Goal: Task Accomplishment & Management: Complete application form

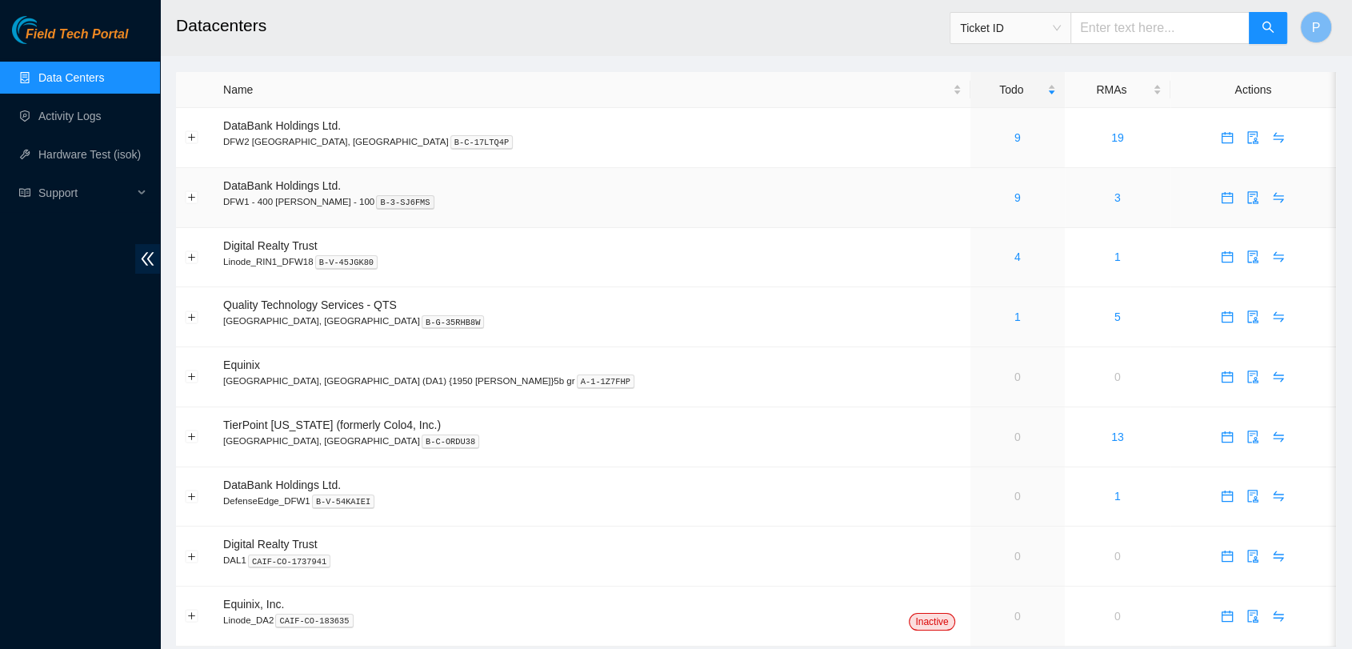
click at [971, 207] on td "9" at bounding box center [1018, 198] width 94 height 60
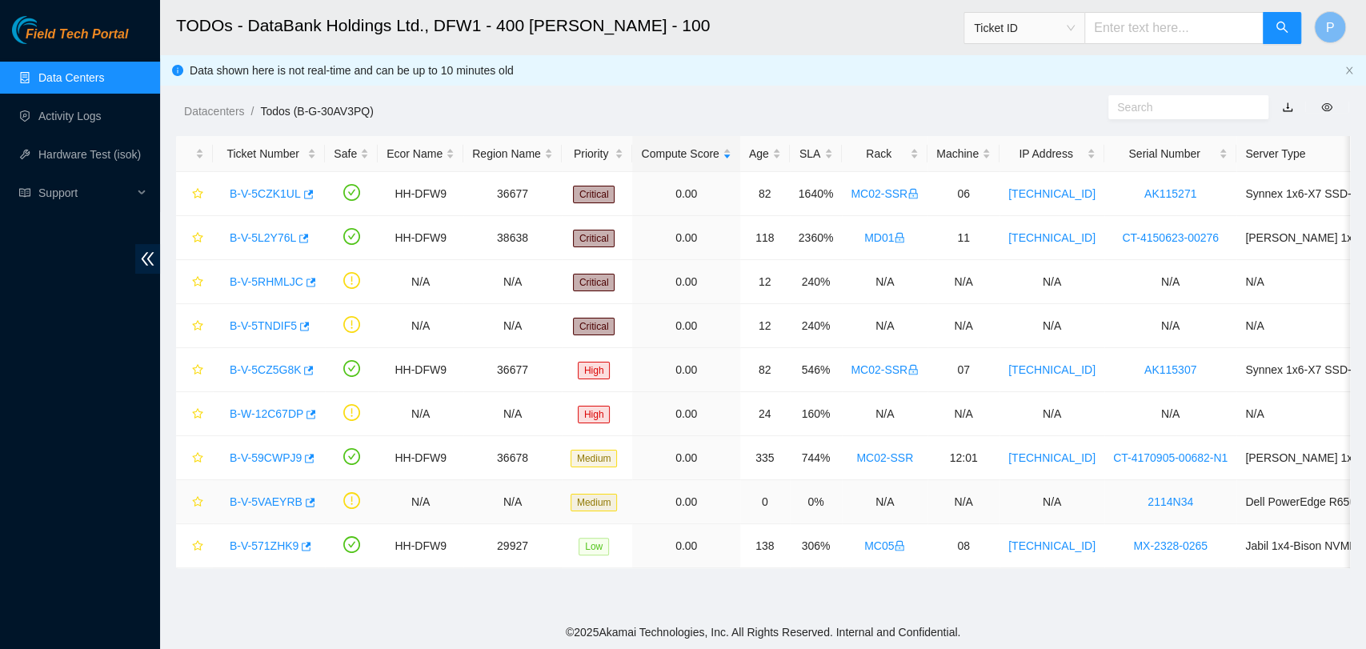
click at [269, 495] on link "B-V-5VAEYRB" at bounding box center [266, 501] width 73 height 13
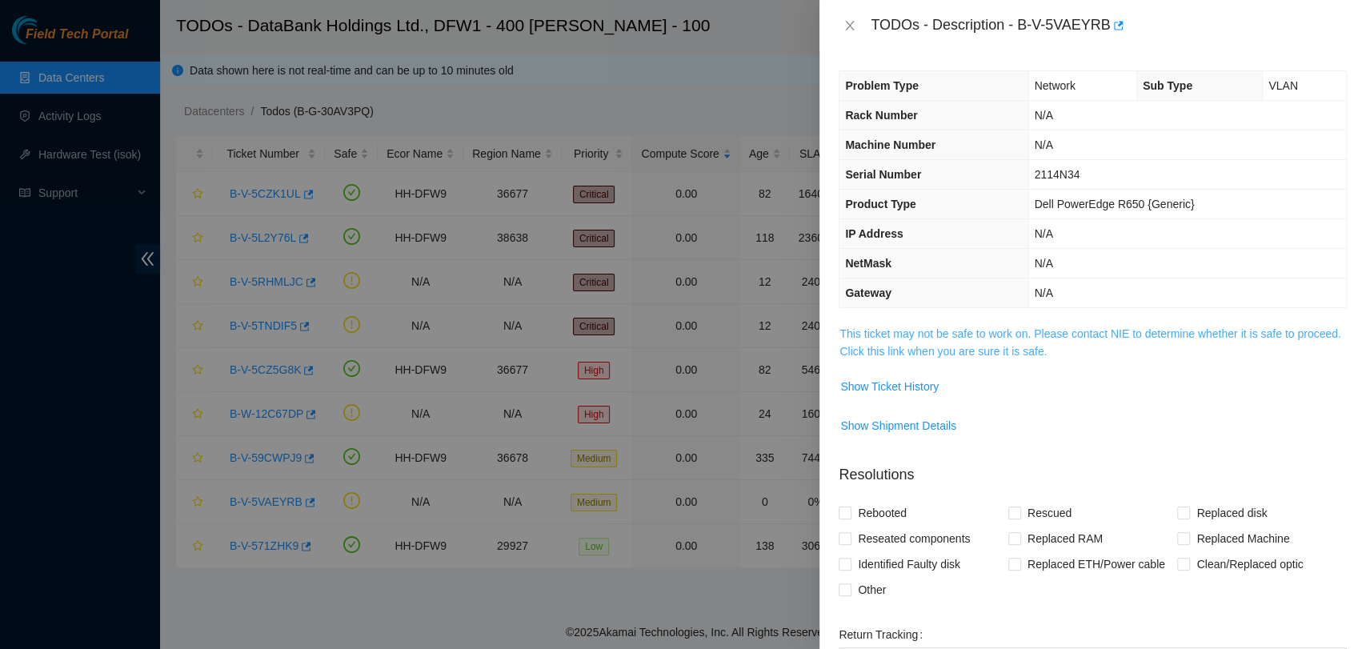
click at [1029, 353] on link "This ticket may not be safe to work on. Please contact NIE to determine whether…" at bounding box center [1089, 342] width 501 height 30
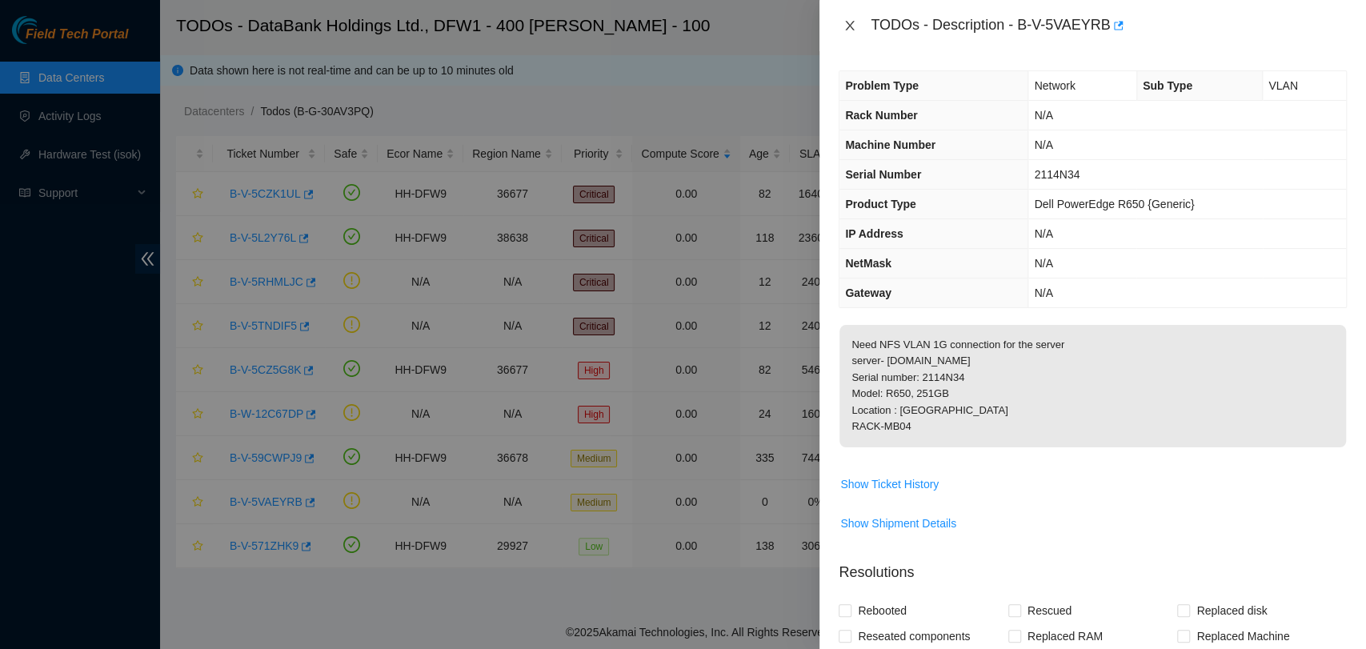
click at [845, 23] on icon "close" at bounding box center [849, 25] width 13 height 13
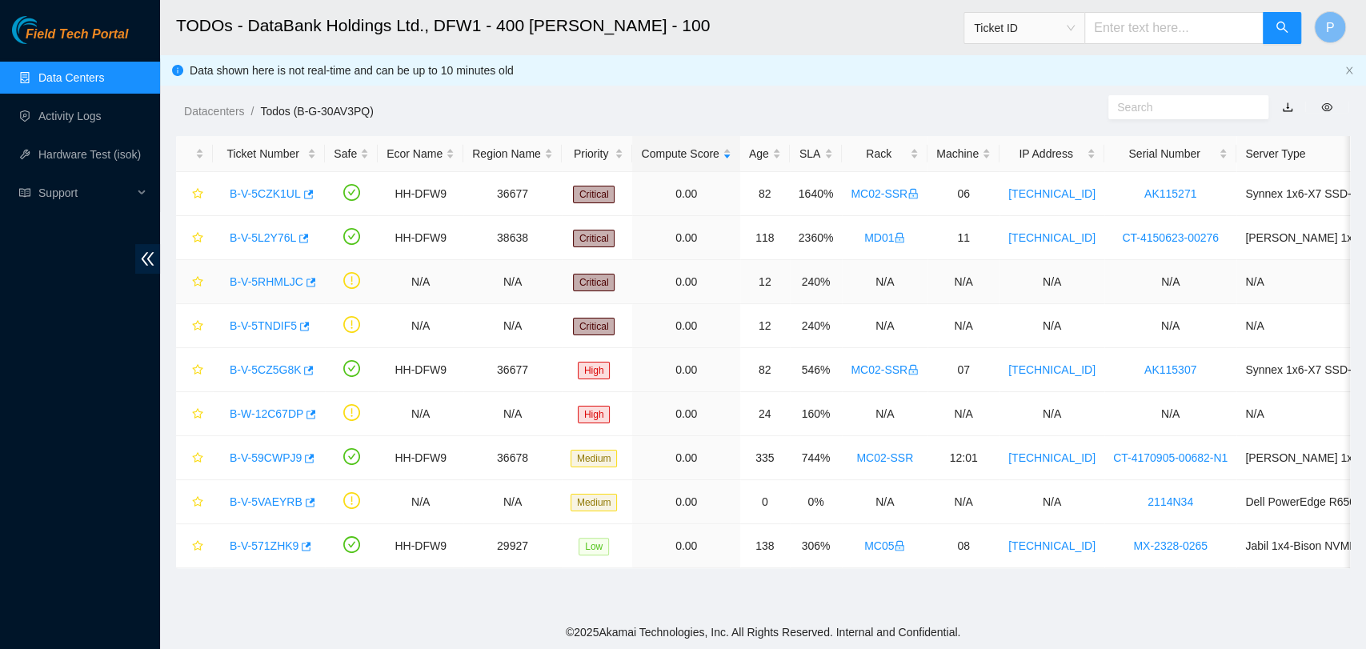
click at [259, 279] on link "B-V-5RHMLJC" at bounding box center [267, 281] width 74 height 13
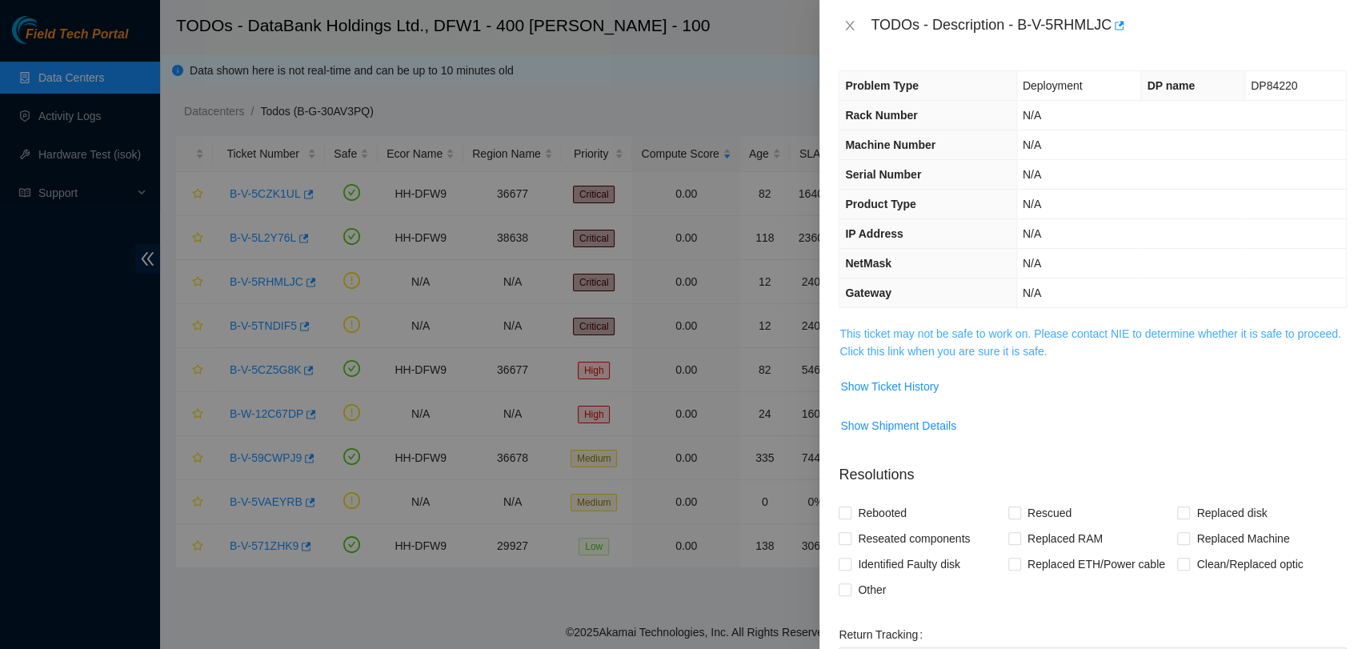
click at [1057, 331] on link "This ticket may not be safe to work on. Please contact NIE to determine whether…" at bounding box center [1089, 342] width 501 height 30
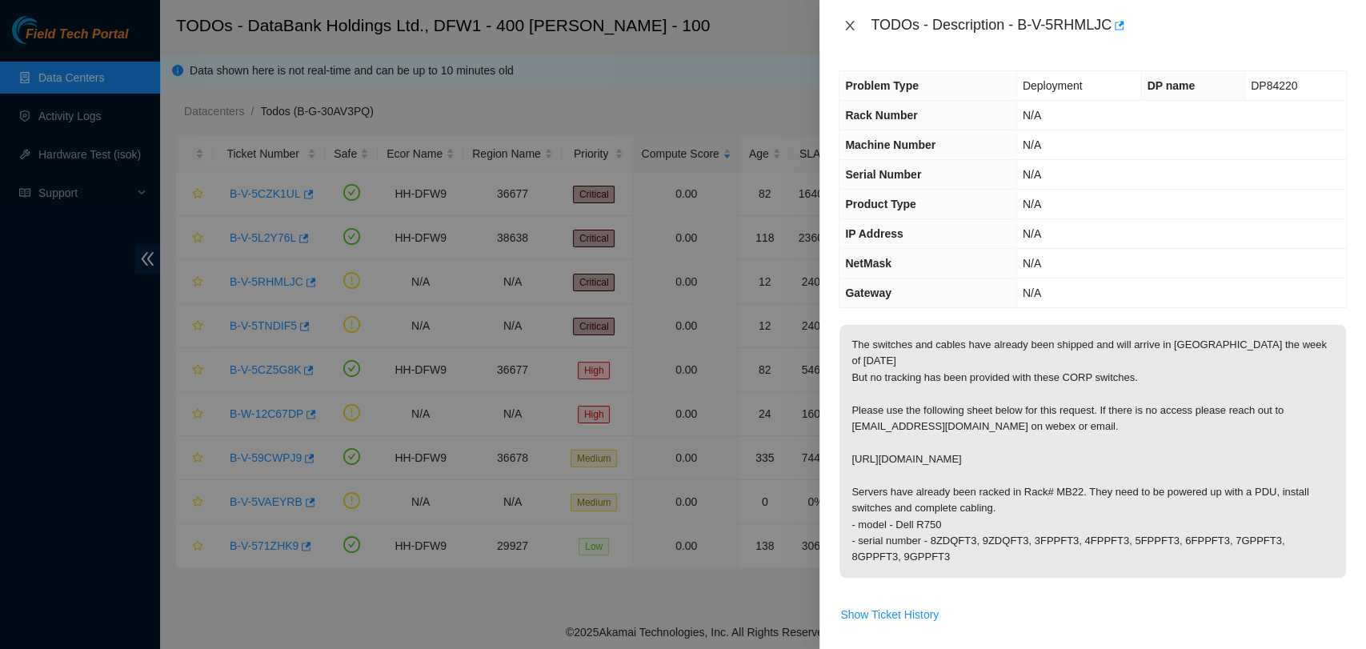
click at [851, 31] on icon "close" at bounding box center [849, 25] width 13 height 13
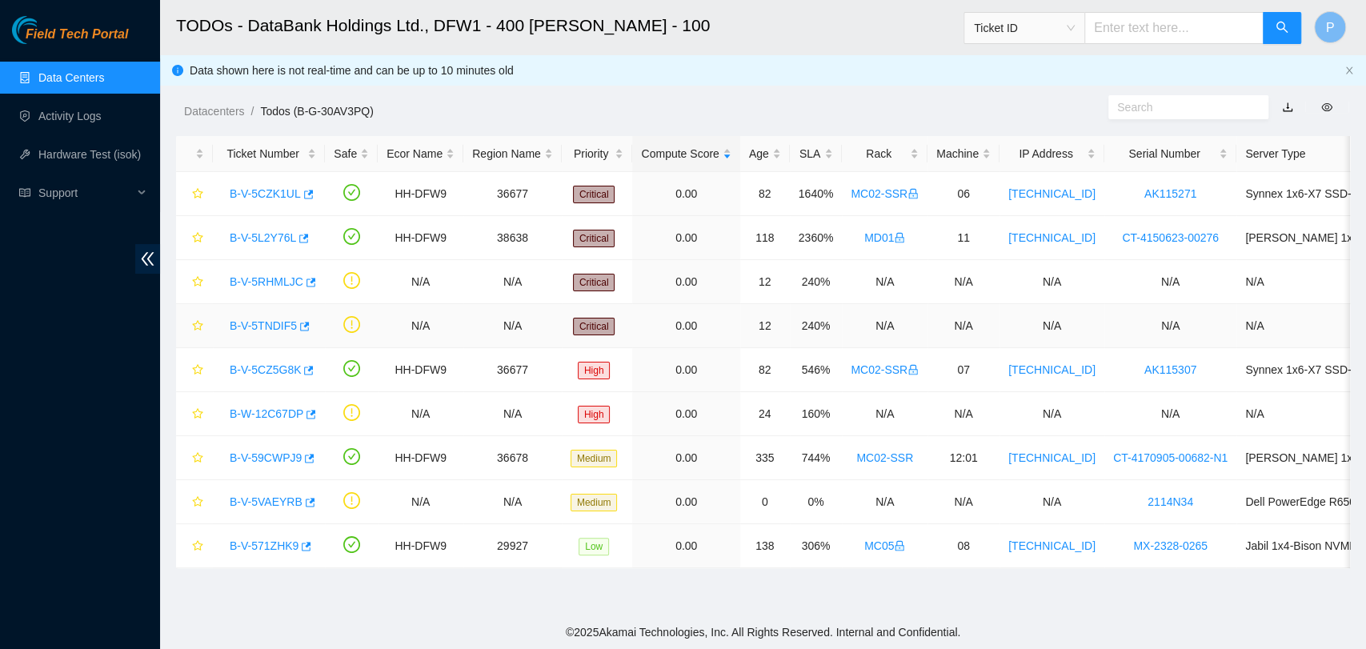
click at [274, 319] on link "B-V-5TNDIF5" at bounding box center [263, 325] width 67 height 13
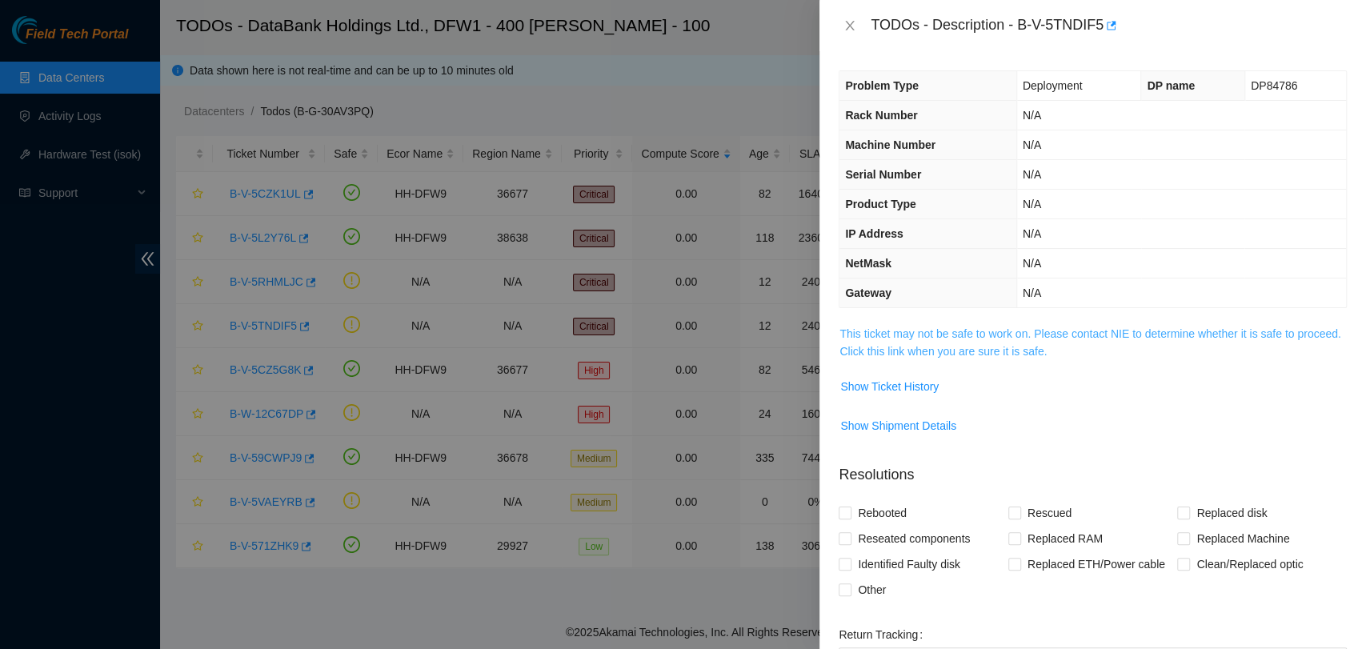
click at [993, 341] on link "This ticket may not be safe to work on. Please contact NIE to determine whether…" at bounding box center [1089, 342] width 501 height 30
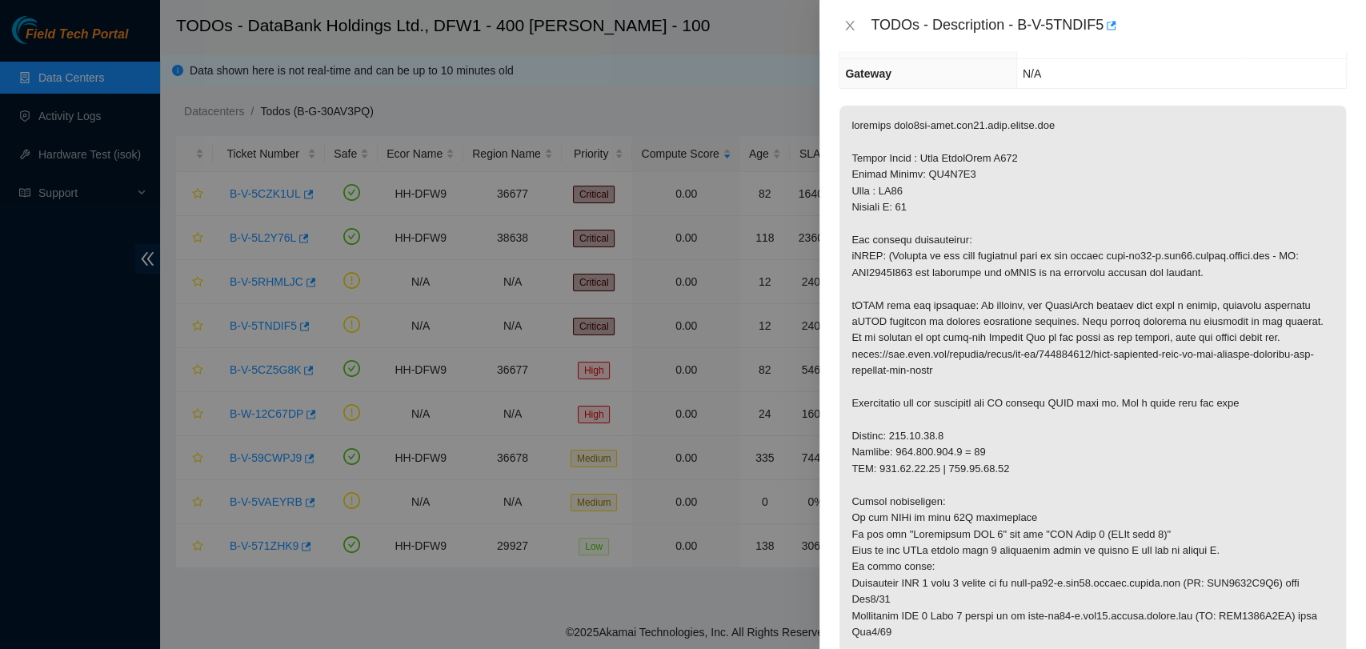
scroll to position [200, 0]
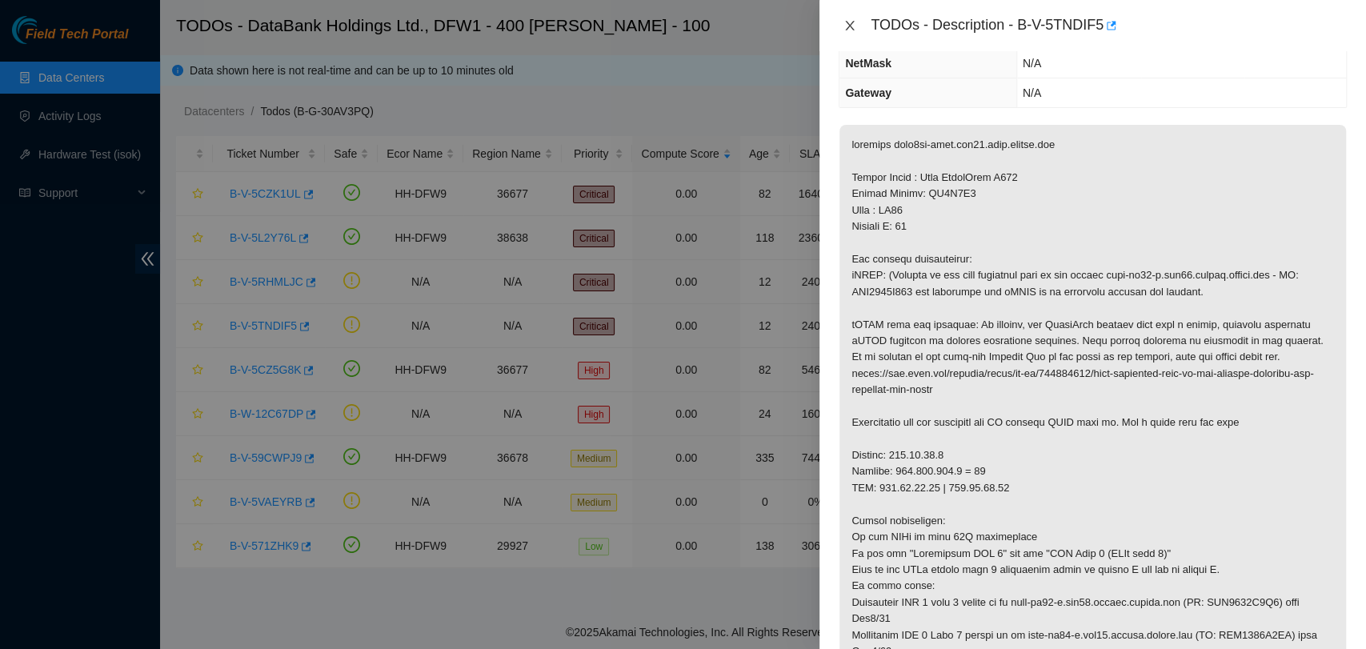
click at [849, 24] on icon "close" at bounding box center [850, 26] width 9 height 10
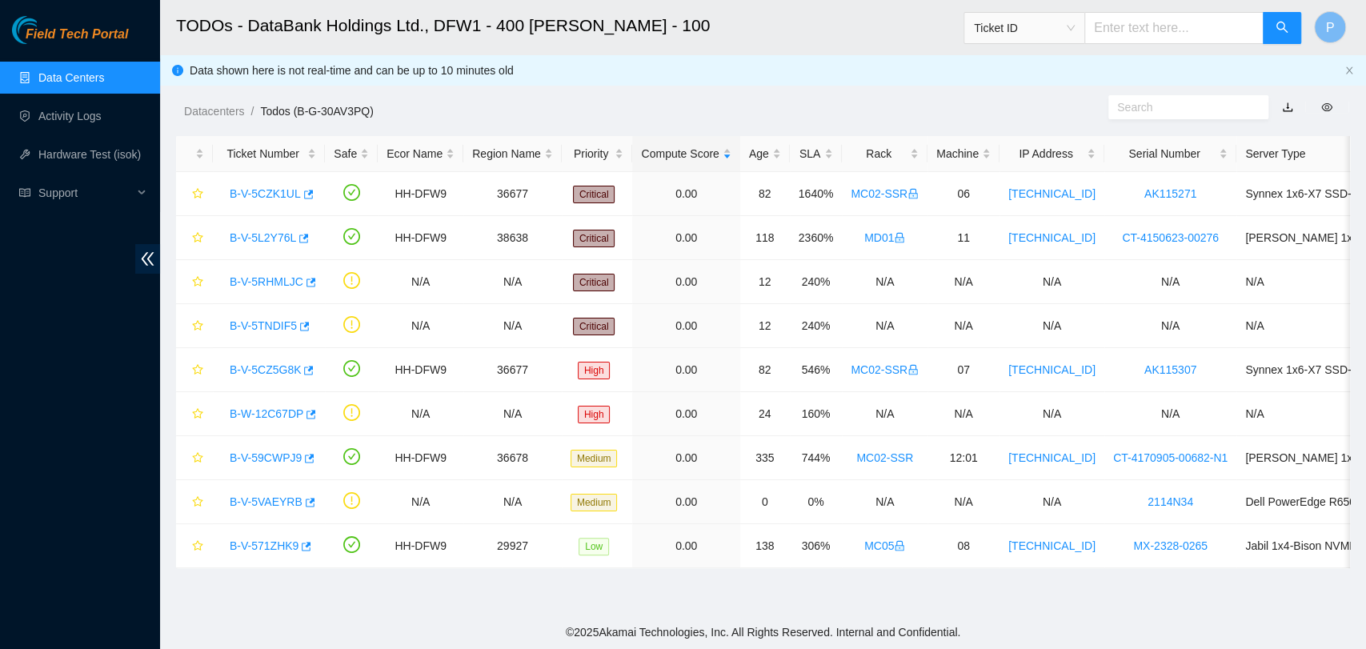
scroll to position [270, 0]
drag, startPoint x: 219, startPoint y: 325, endPoint x: 1169, endPoint y: 323, distance: 949.9
click at [1169, 323] on tr "B-V-5TNDIF5 N/A N/A Critical 0.00 12 240% N/A N/A N/A N/A N/A" at bounding box center [877, 326] width 1403 height 44
click at [0, 352] on div "Field Tech Portal Data Centers Activity Logs Hardware Test (isok) Support" at bounding box center [80, 332] width 160 height 633
click at [250, 329] on link "B-V-5TNDIF5" at bounding box center [263, 325] width 67 height 13
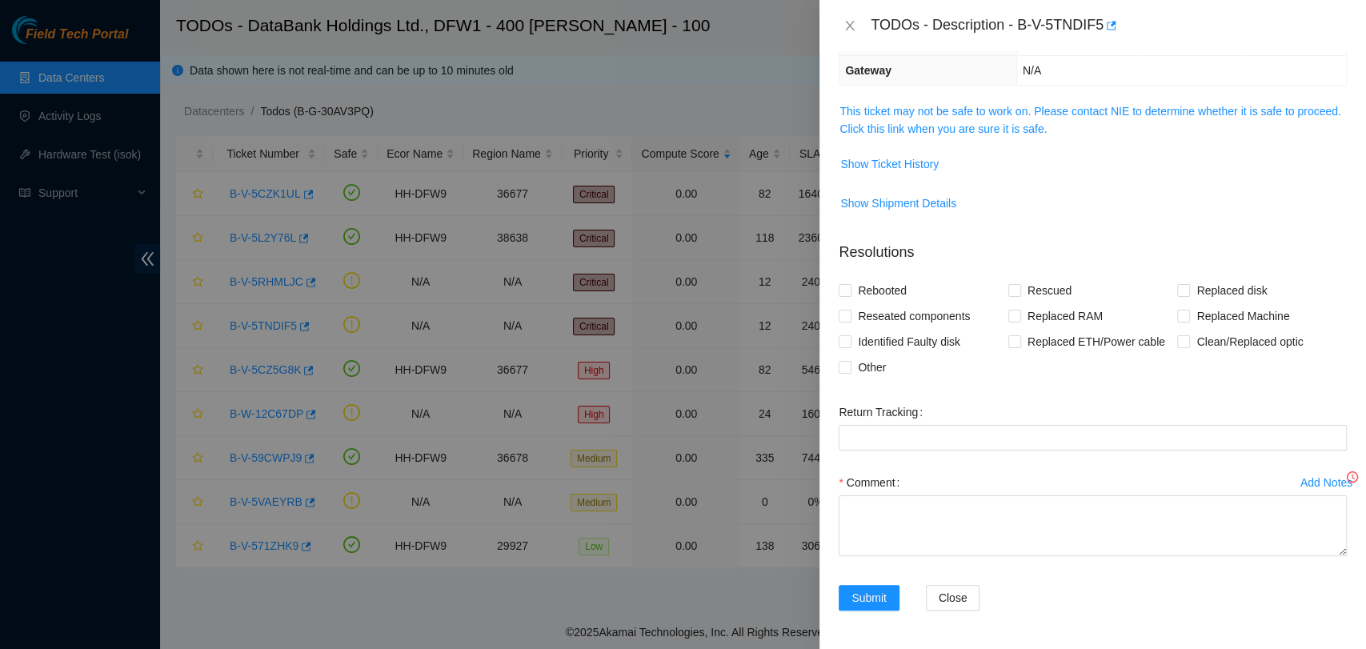
scroll to position [200, 0]
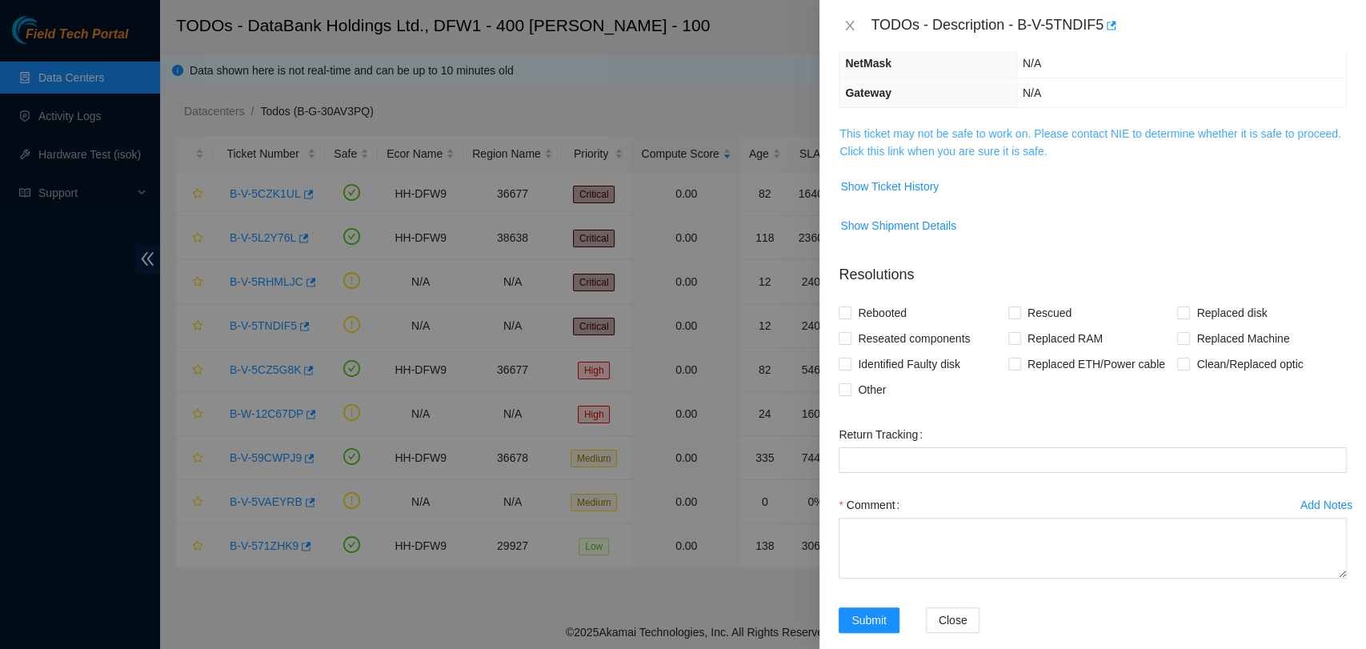
click at [1066, 146] on link "This ticket may not be safe to work on. Please contact NIE to determine whether…" at bounding box center [1089, 142] width 501 height 30
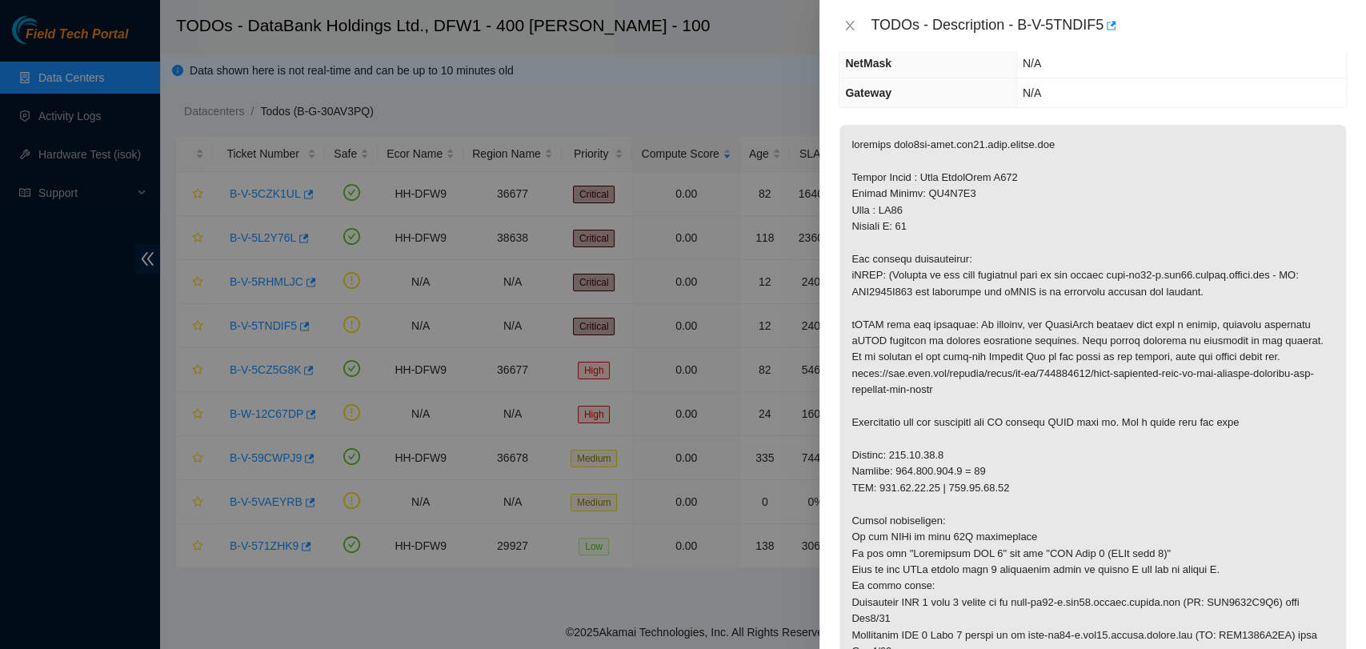
click at [959, 191] on p at bounding box center [1092, 439] width 507 height 629
copy p "CT9D3Q3"
click at [1125, 228] on p at bounding box center [1092, 439] width 507 height 629
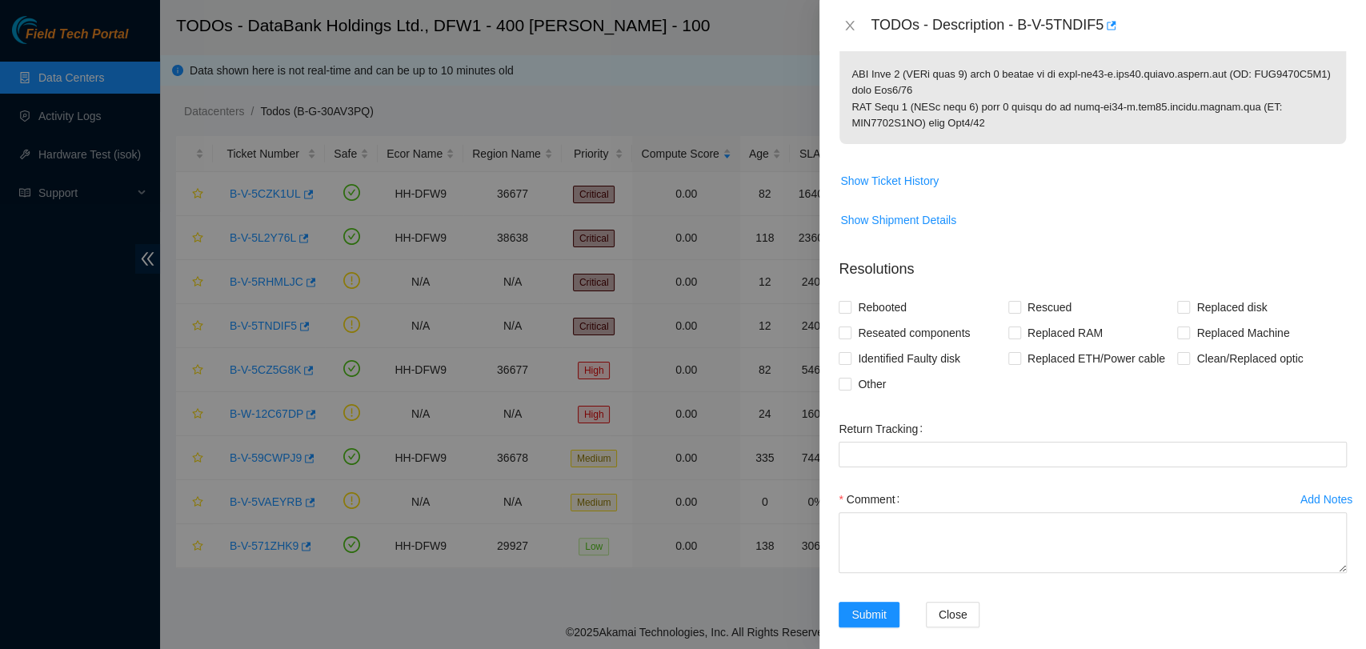
scroll to position [826, 0]
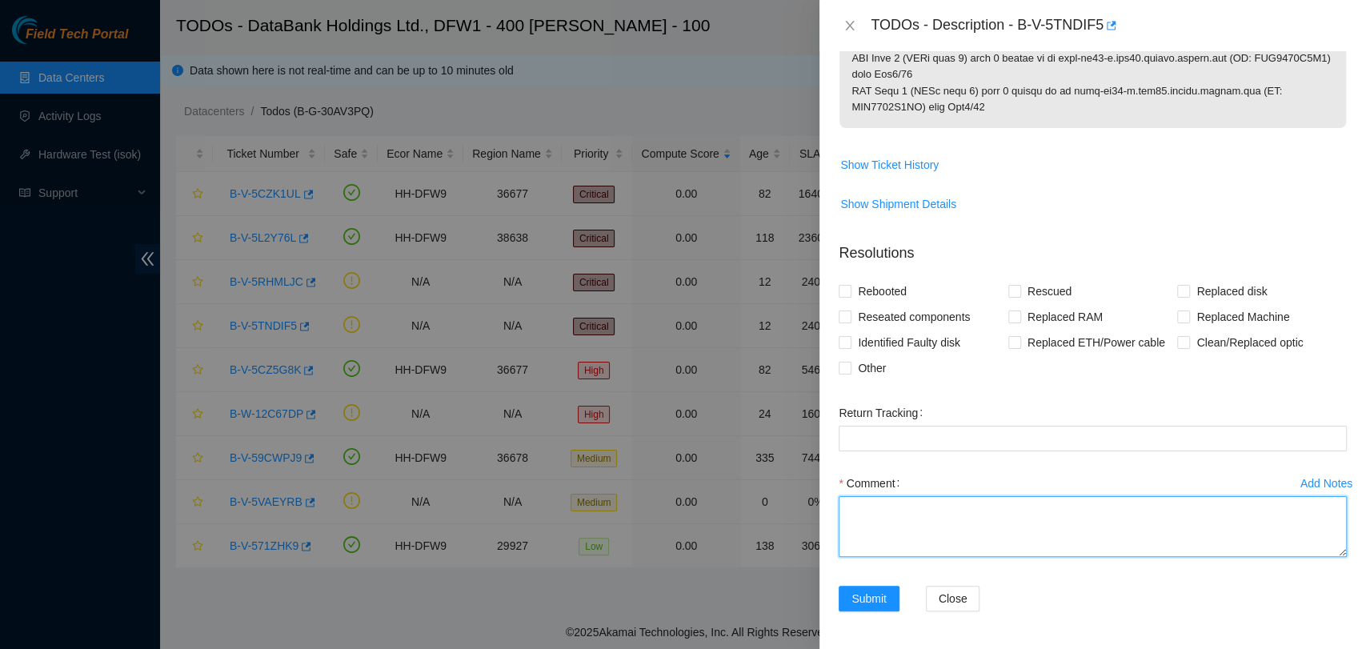
click at [1025, 496] on textarea "Comment" at bounding box center [1093, 526] width 508 height 61
paste textarea "CT9D3Q3 MA05 U30 EM1 > B41 Em2 > A41 EM3 > B30 P1P1 > B42 P1P2 > A42 iDrac > C34"
type textarea "CT9D3Q3 MA05 U30 EM1 > B41 Em2 > A41 EM3 > B30 P1P1 > B42 P1P2 > A42 iDrac > C3…"
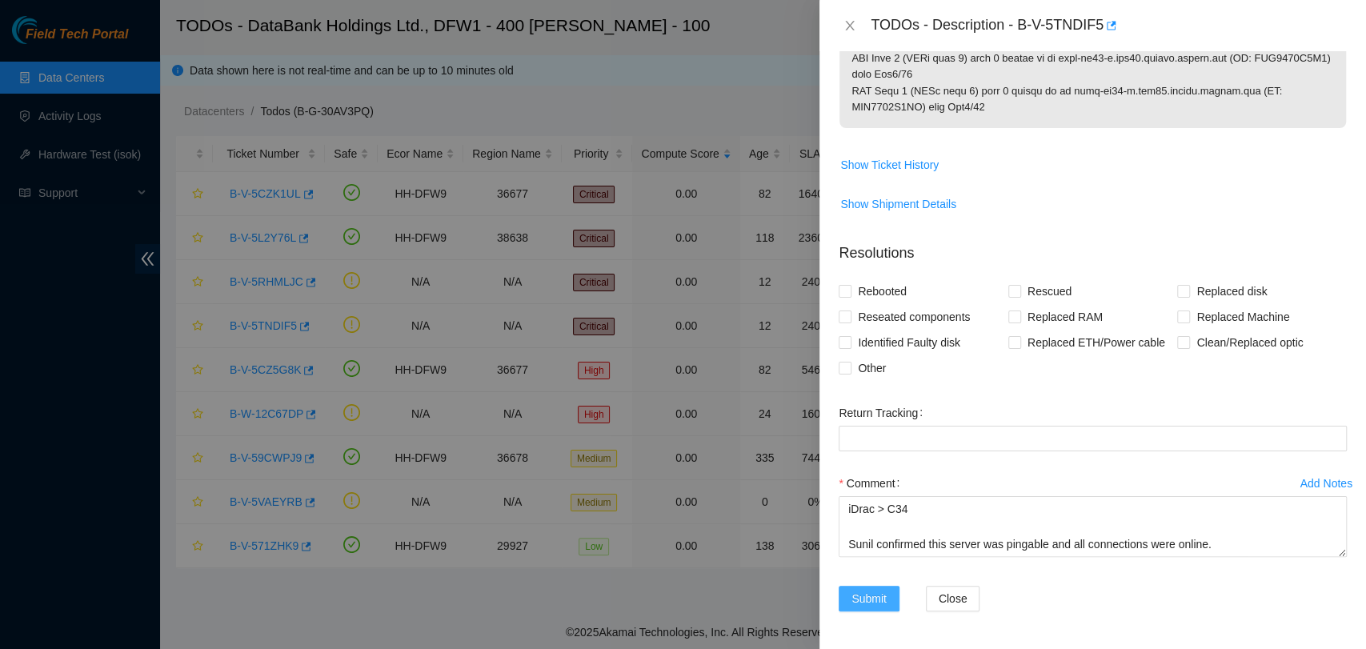
click at [885, 599] on span "Submit" at bounding box center [868, 599] width 35 height 18
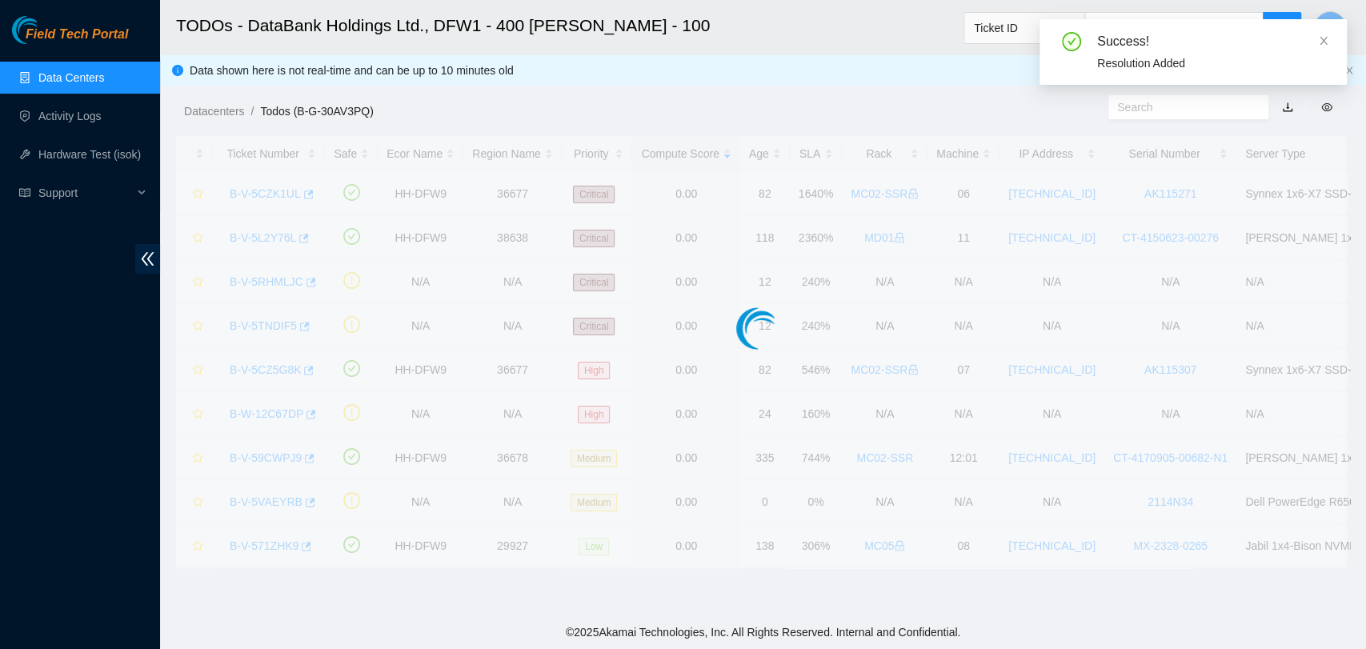
scroll to position [262, 0]
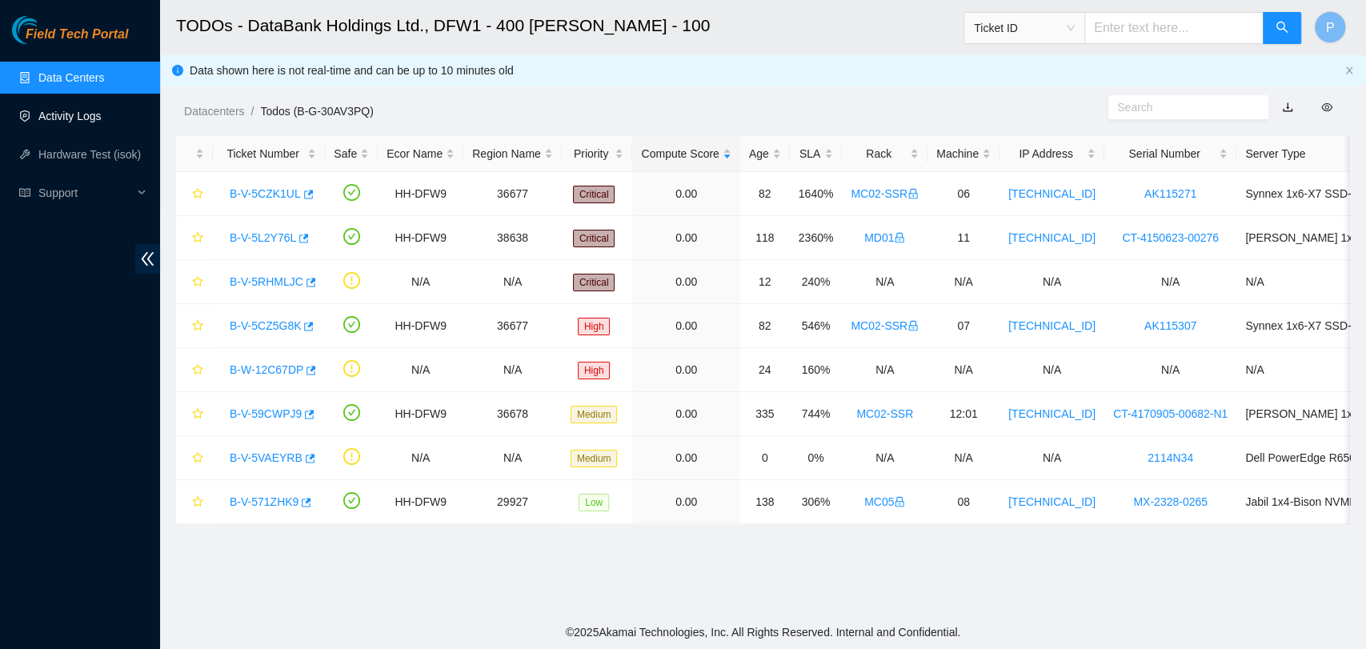
click at [102, 112] on link "Activity Logs" at bounding box center [69, 116] width 63 height 13
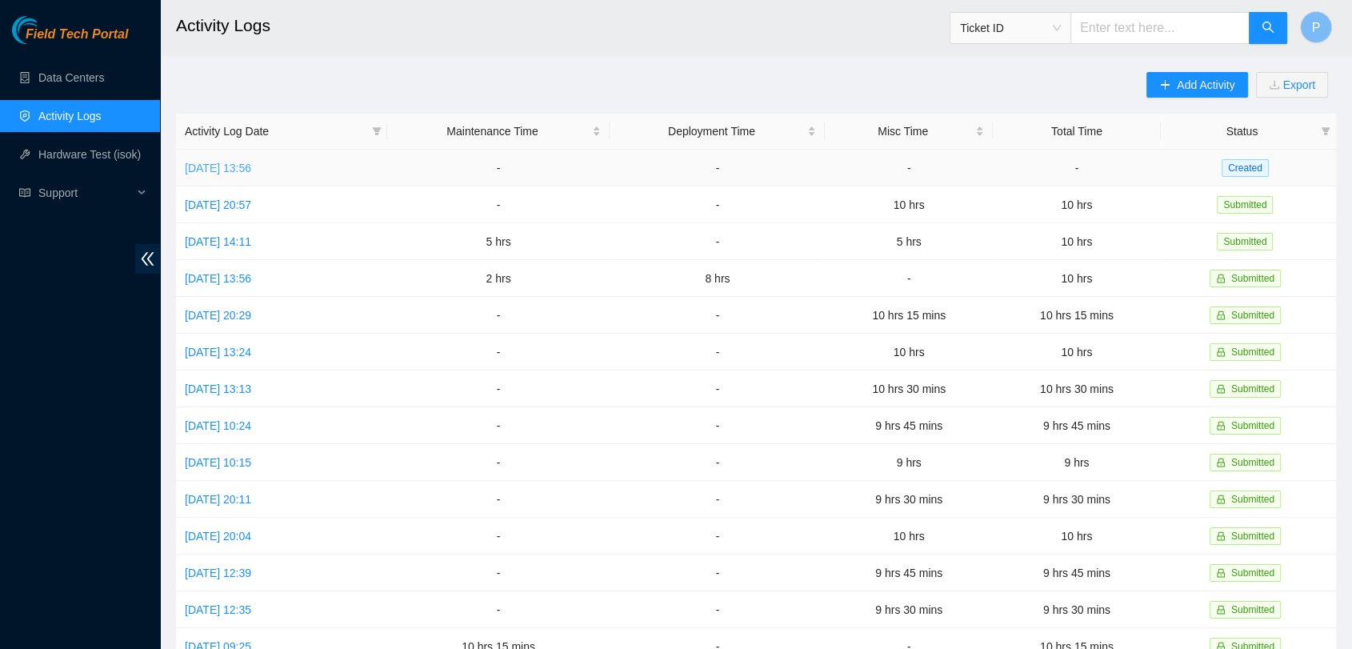
click at [251, 171] on link "Tue, 16 Sep 2025 13:56" at bounding box center [218, 168] width 66 height 13
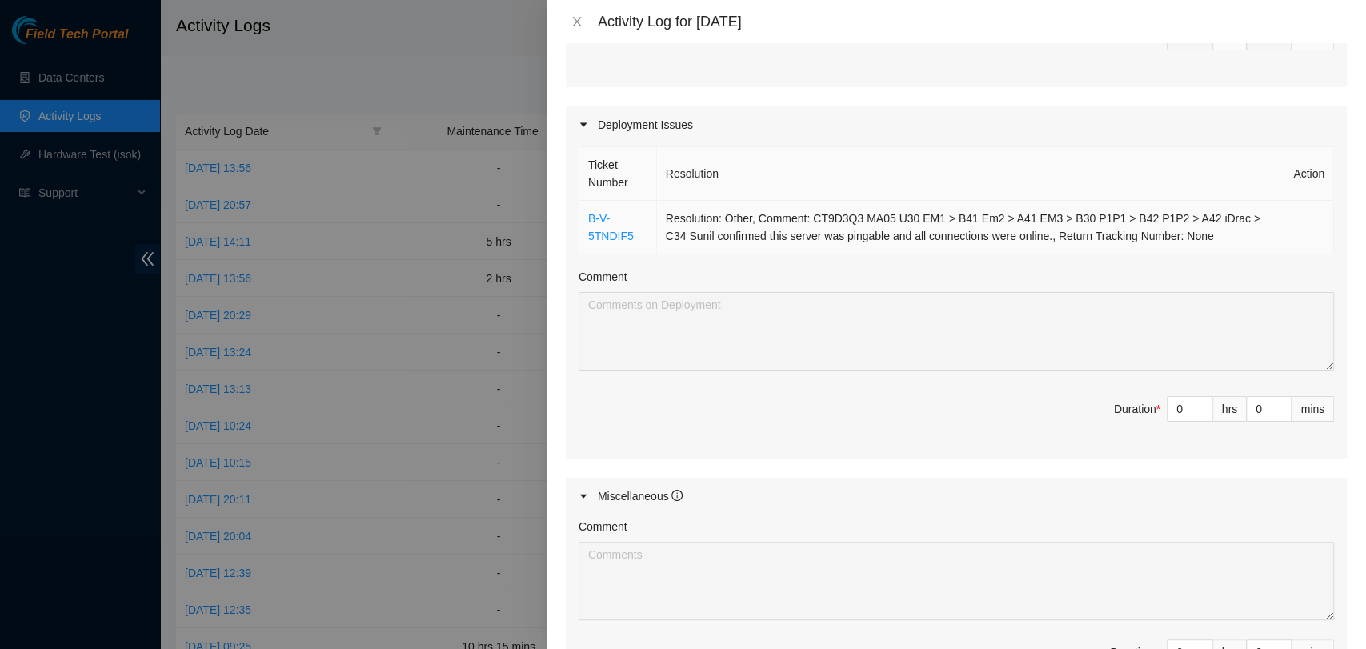
scroll to position [487, 0]
click at [608, 233] on link "B-V-5TNDIF5" at bounding box center [611, 224] width 46 height 30
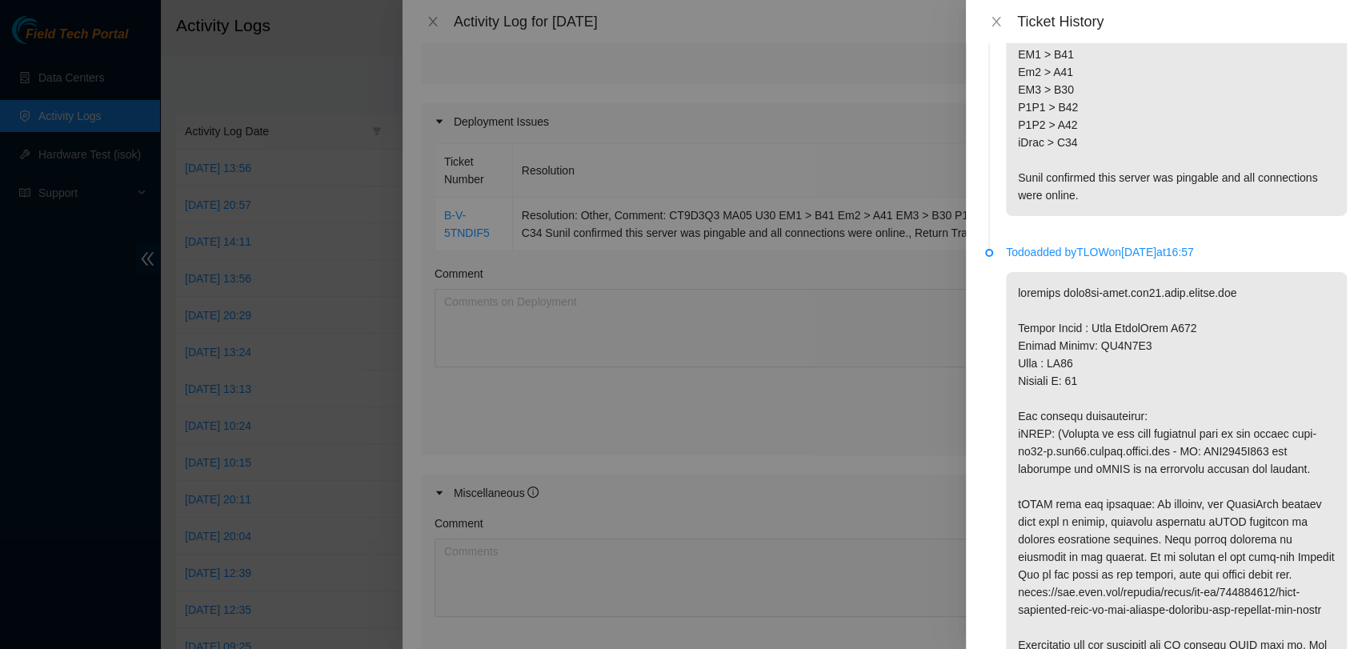
scroll to position [0, 0]
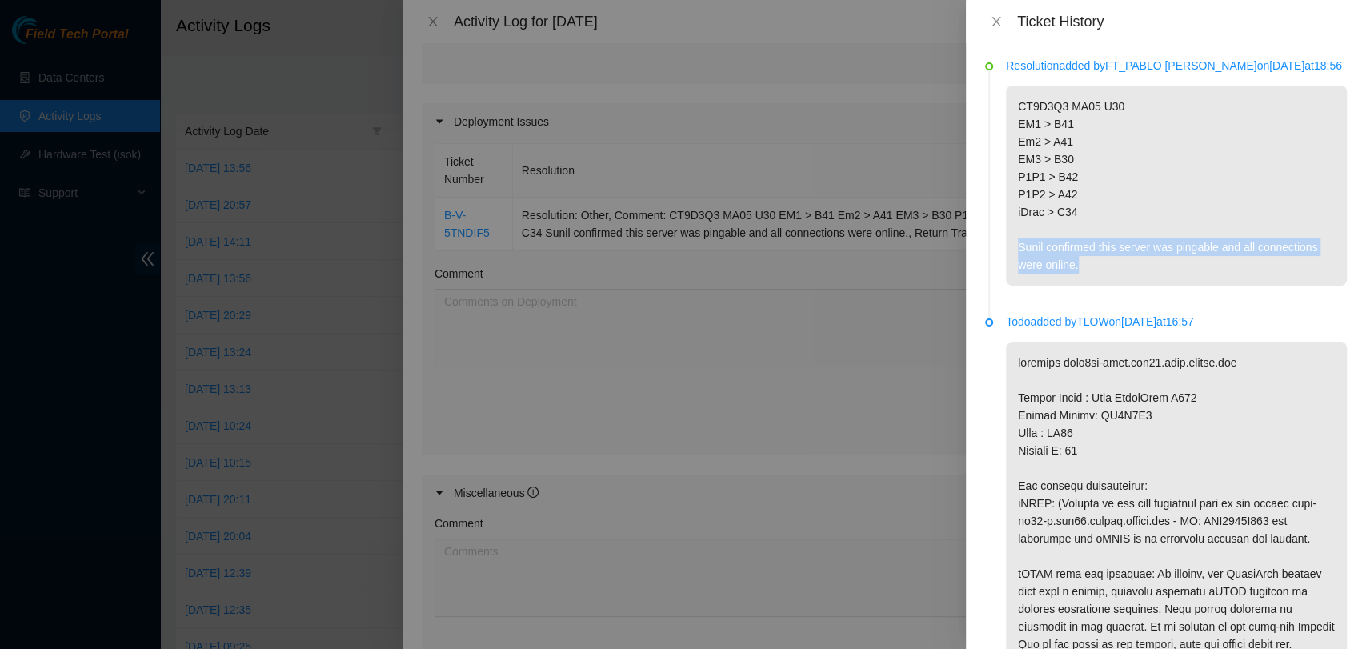
drag, startPoint x: 1078, startPoint y: 262, endPoint x: 1018, endPoint y: 255, distance: 60.4
click at [1018, 255] on p "CT9D3Q3 MA05 U30 EM1 > B41 Em2 > A41 EM3 > B30 P1P1 > B42 P1P2 > A42 iDrac > C3…" at bounding box center [1176, 186] width 341 height 200
copy p "Sunil confirmed this server was pingable and all connections were online."
click at [983, 18] on div "Ticket History" at bounding box center [1166, 21] width 400 height 43
click at [993, 22] on icon "close" at bounding box center [996, 21] width 13 height 13
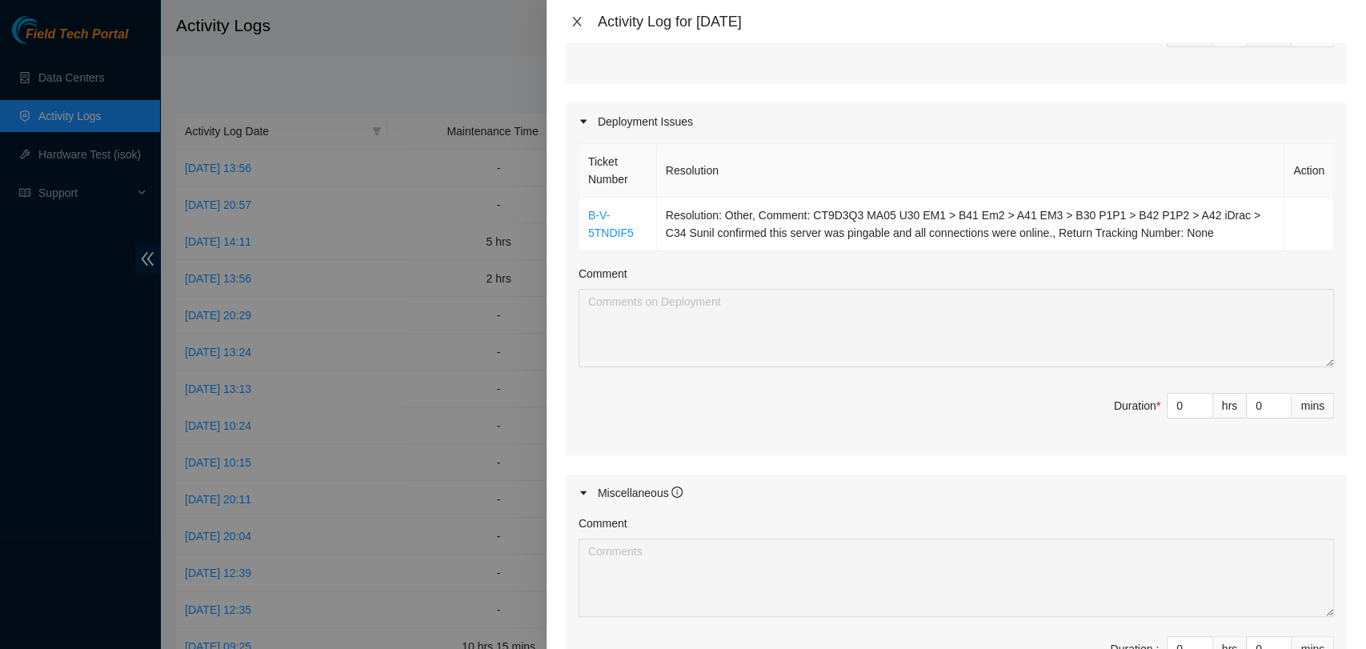
click at [578, 21] on icon "close" at bounding box center [577, 21] width 13 height 13
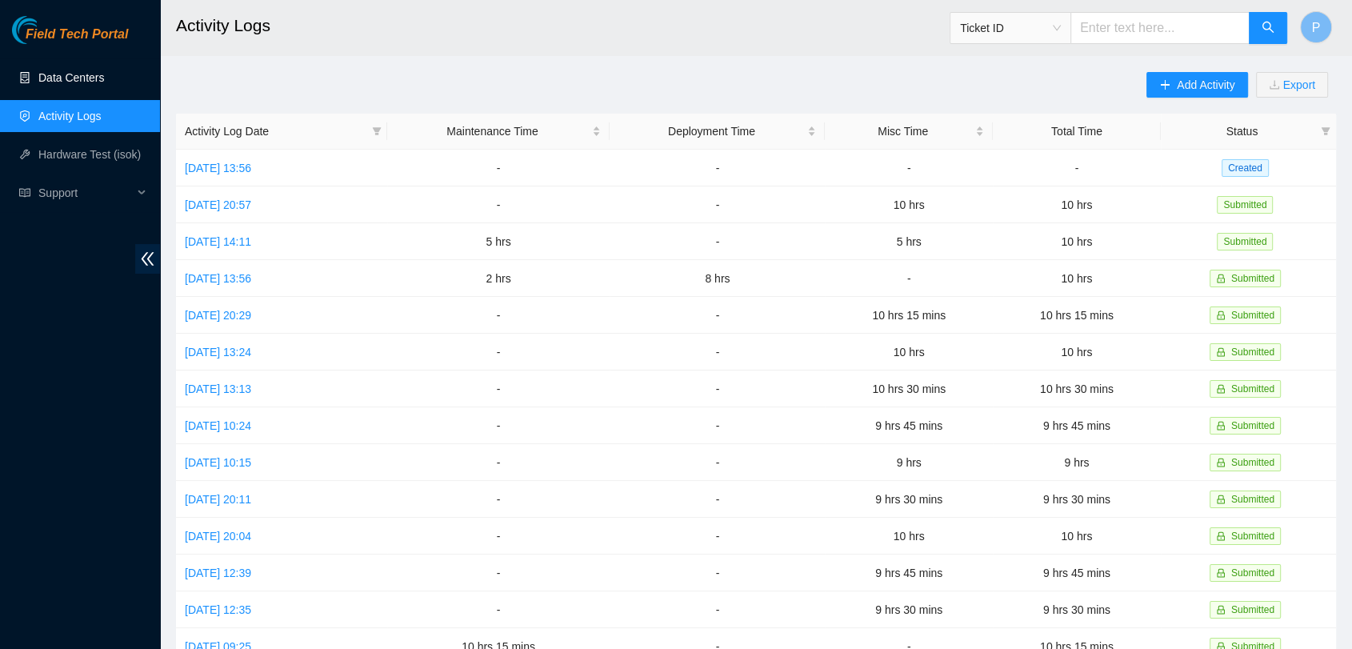
click at [104, 83] on link "Data Centers" at bounding box center [71, 77] width 66 height 13
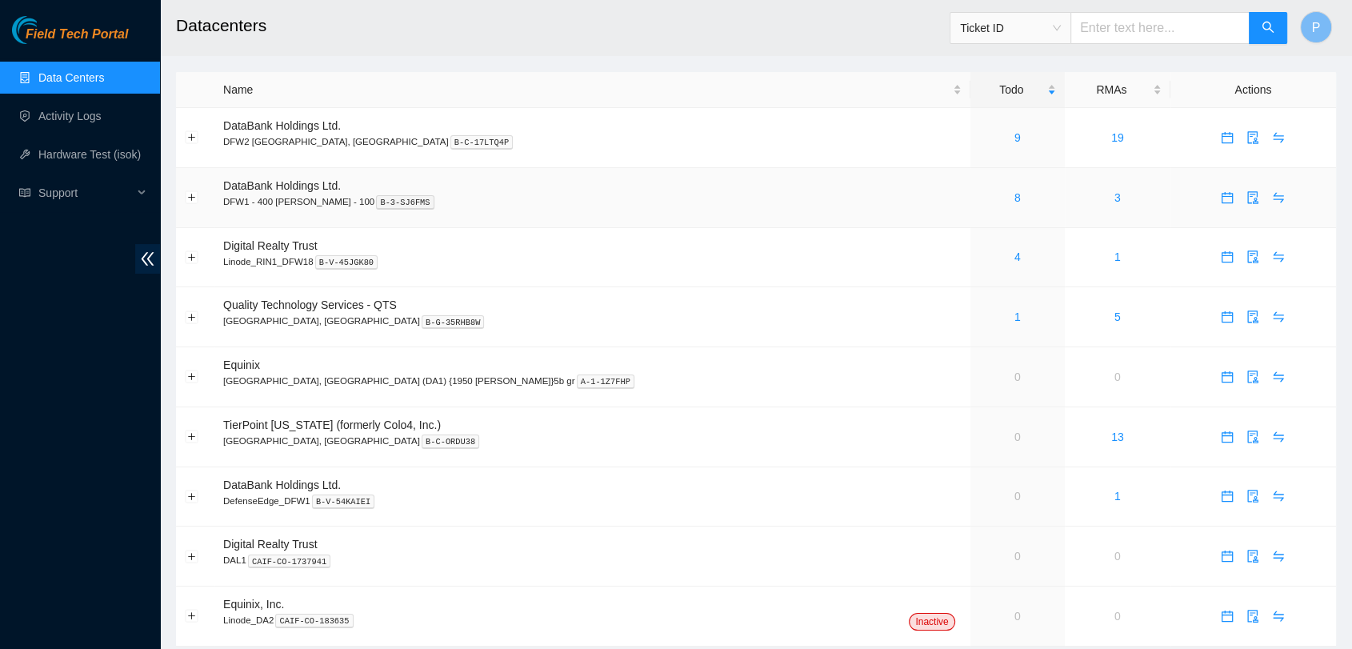
click at [979, 200] on div "8" at bounding box center [1017, 198] width 77 height 18
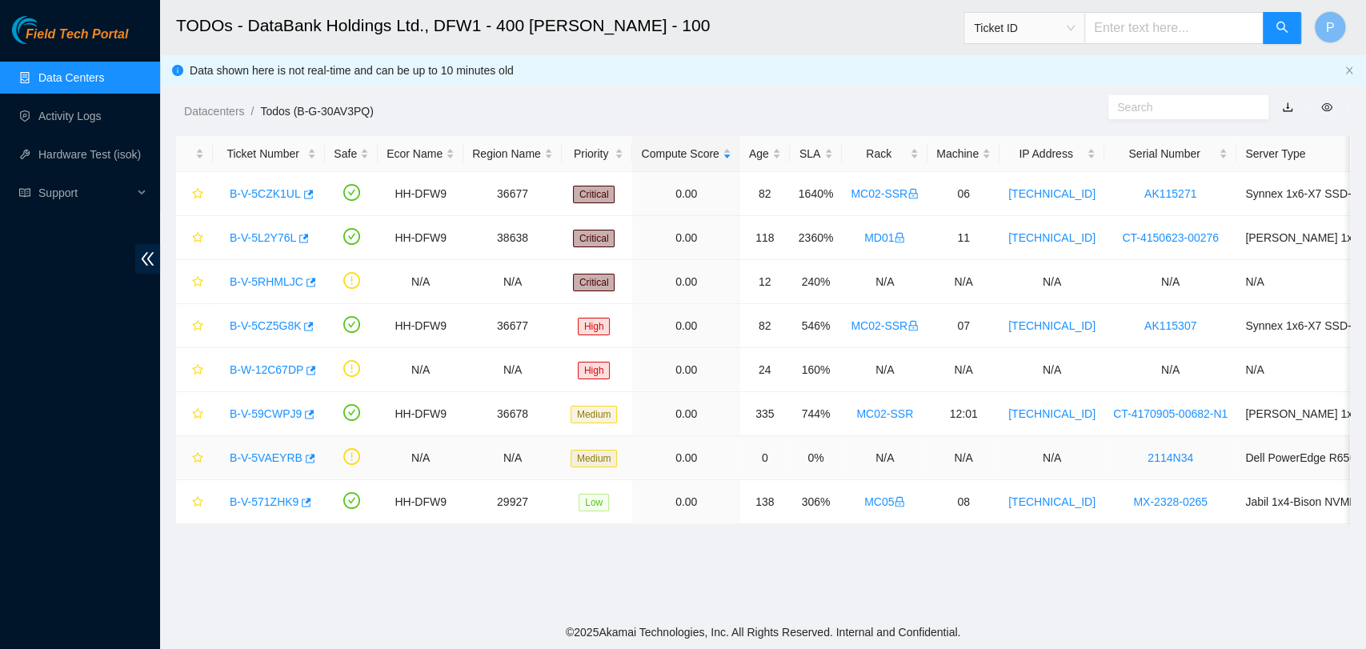
click at [262, 451] on link "B-V-5VAEYRB" at bounding box center [266, 457] width 73 height 13
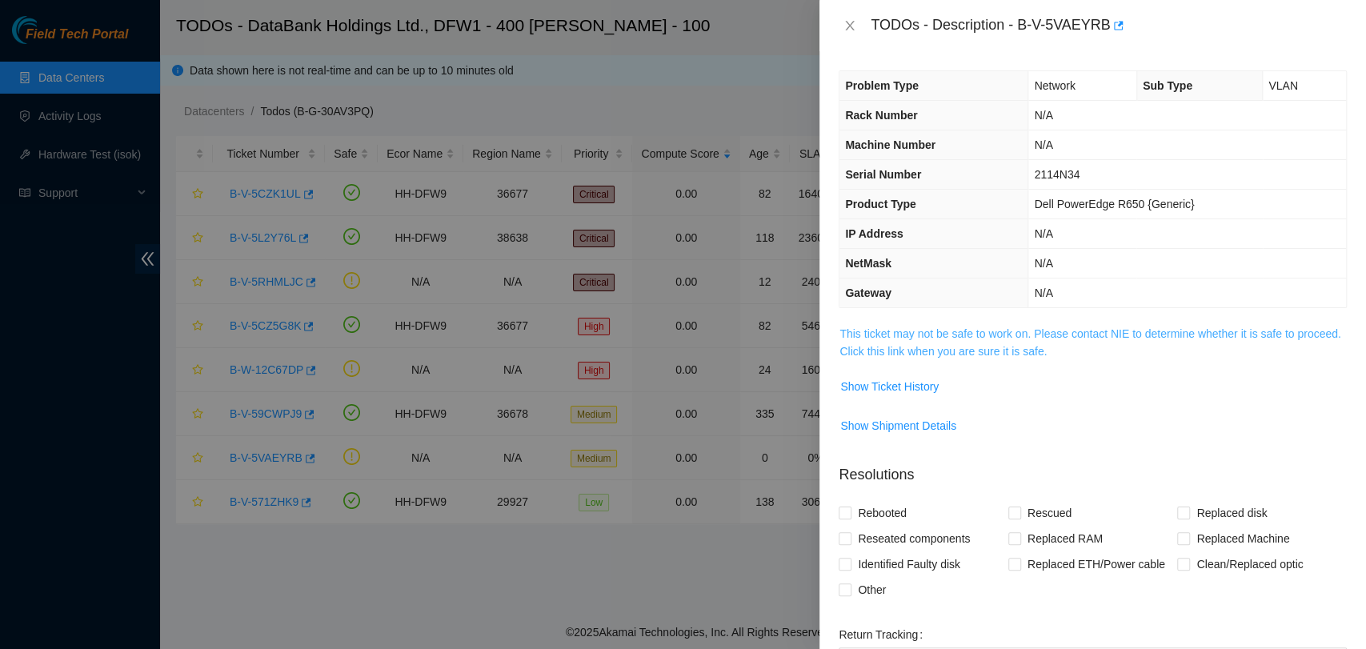
click at [986, 338] on link "This ticket may not be safe to work on. Please contact NIE to determine whether…" at bounding box center [1089, 342] width 501 height 30
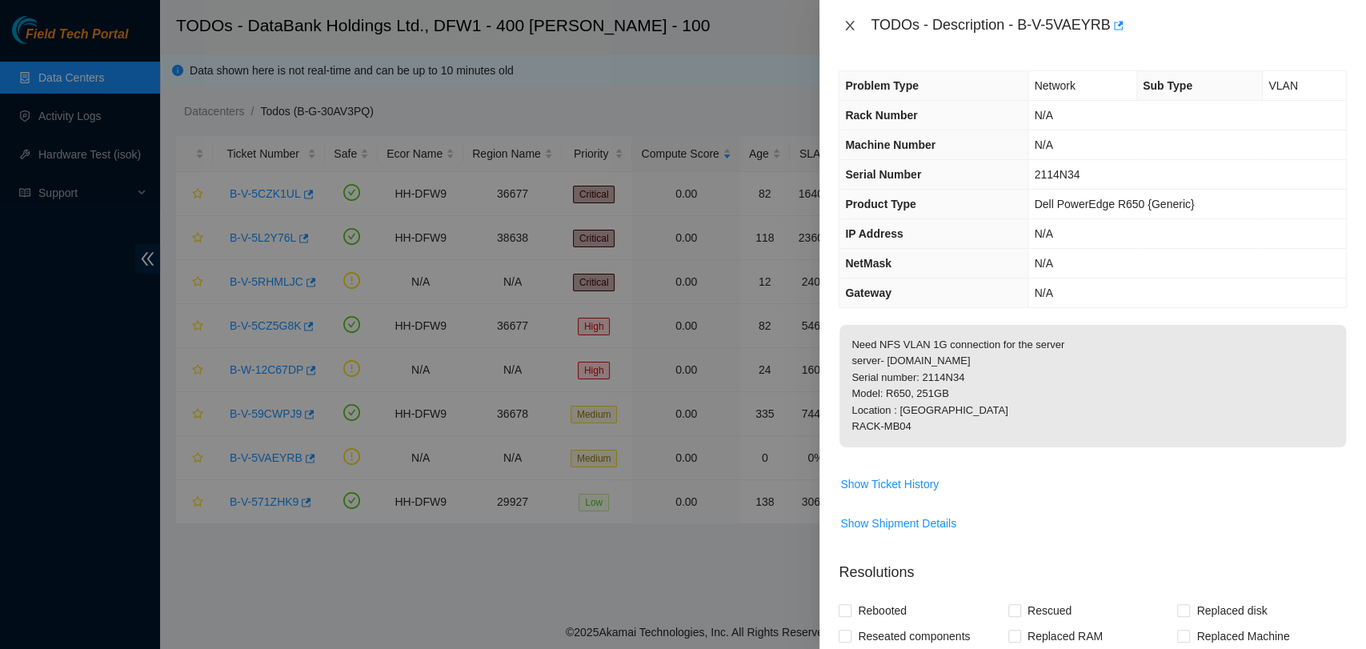
click at [852, 31] on icon "close" at bounding box center [849, 25] width 13 height 13
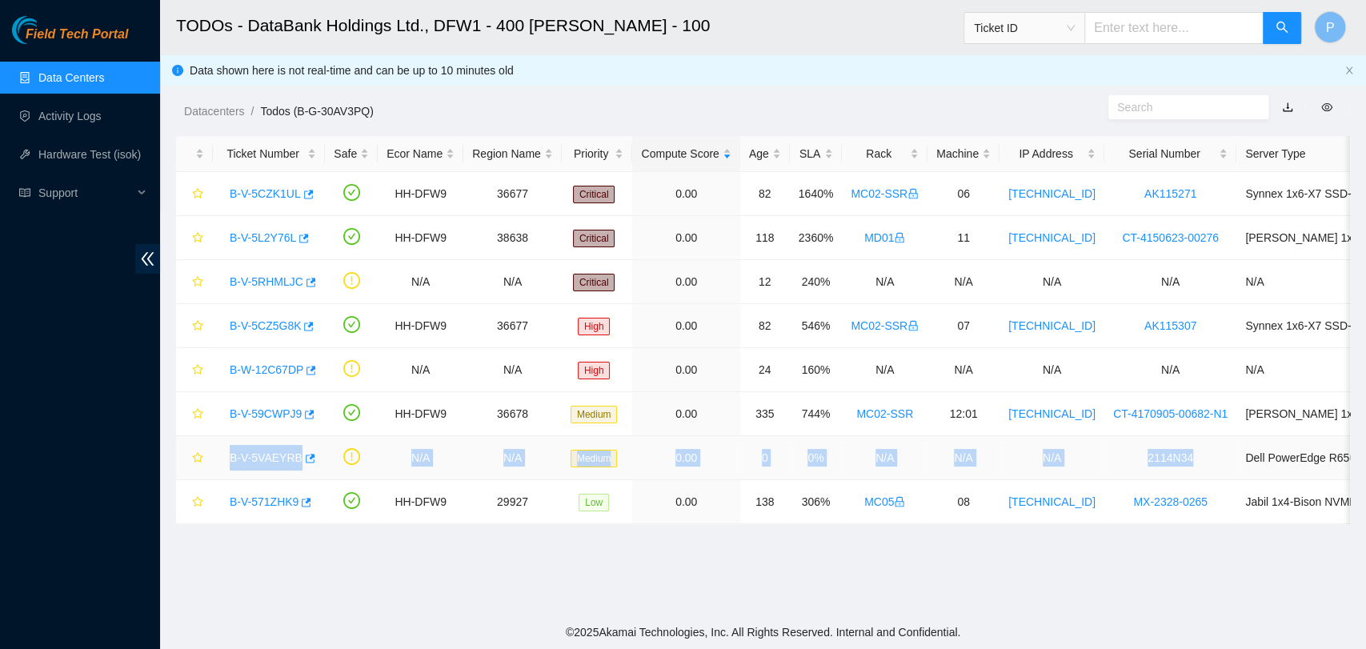
drag, startPoint x: 225, startPoint y: 452, endPoint x: 1172, endPoint y: 458, distance: 947.5
click at [1172, 458] on tr "B-V-5VAEYRB N/A N/A Medium 0.00 0 0% N/A N/A N/A 2114N34 Dell PowerEdge R650 {G…" at bounding box center [877, 458] width 1403 height 44
copy tr "B-V-5VAEYRB N/A N/A Medium 0.00 0 0% N/A N/A N/A 2114N34"
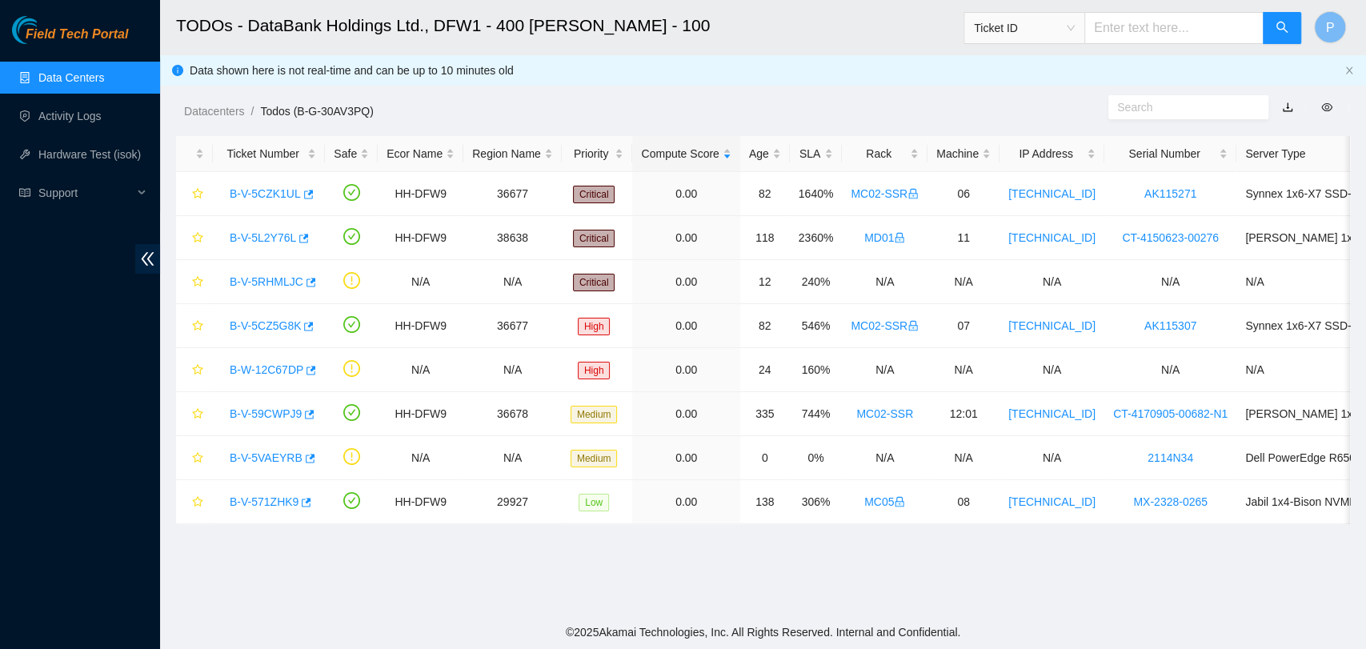
click at [6, 501] on div "Field Tech Portal Data Centers Activity Logs Hardware Test (isok) Support" at bounding box center [80, 332] width 160 height 633
click at [253, 458] on link "B-V-5VAEYRB" at bounding box center [266, 457] width 73 height 13
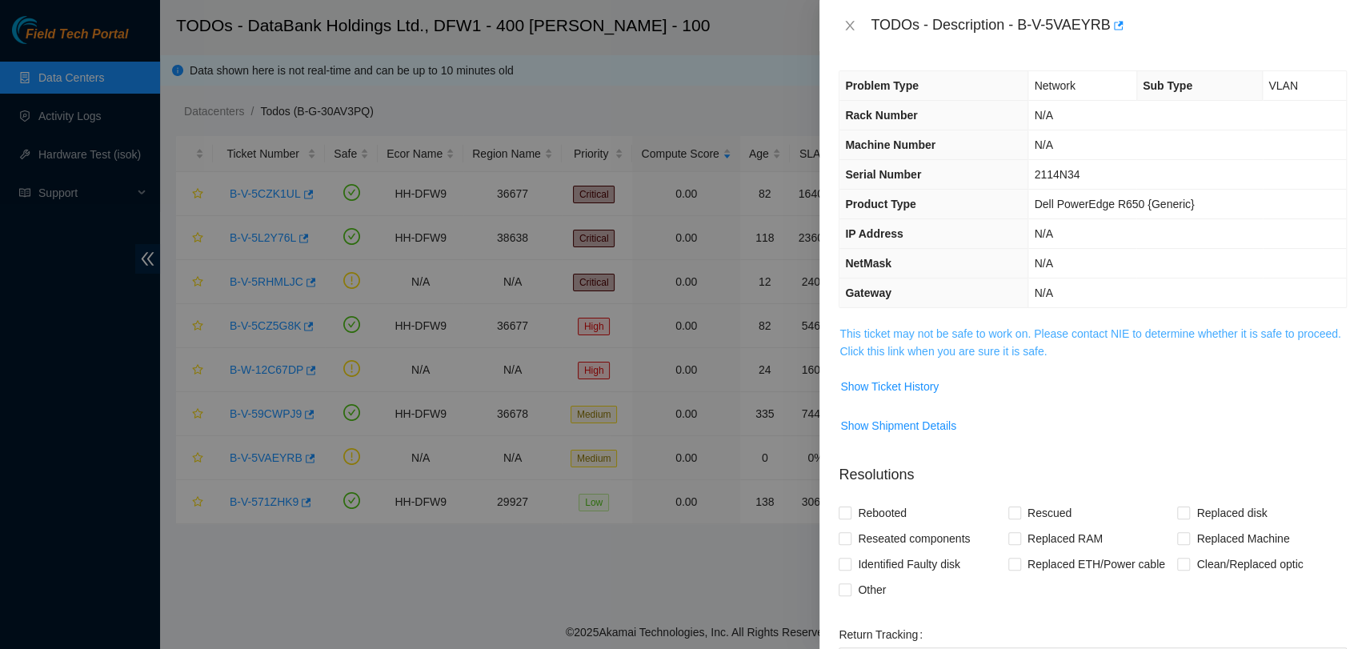
click at [976, 334] on link "This ticket may not be safe to work on. Please contact NIE to determine whether…" at bounding box center [1089, 342] width 501 height 30
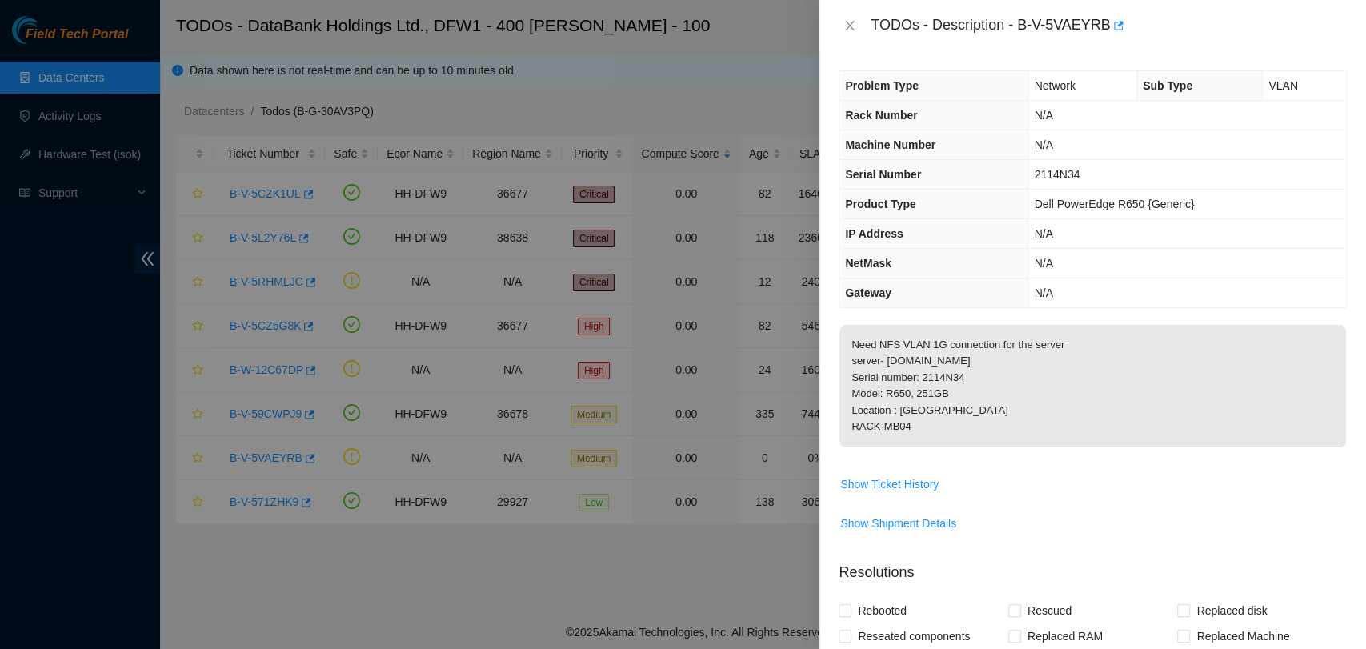
click at [1158, 358] on p "Need NFS VLAN 1G connection for the server server- prod-perf-app33.dfw02.corp.a…" at bounding box center [1092, 386] width 507 height 122
click at [1126, 447] on span "Need NFS VLAN 1G connection for the server server- prod-perf-app33.dfw02.corp.a…" at bounding box center [1092, 391] width 507 height 133
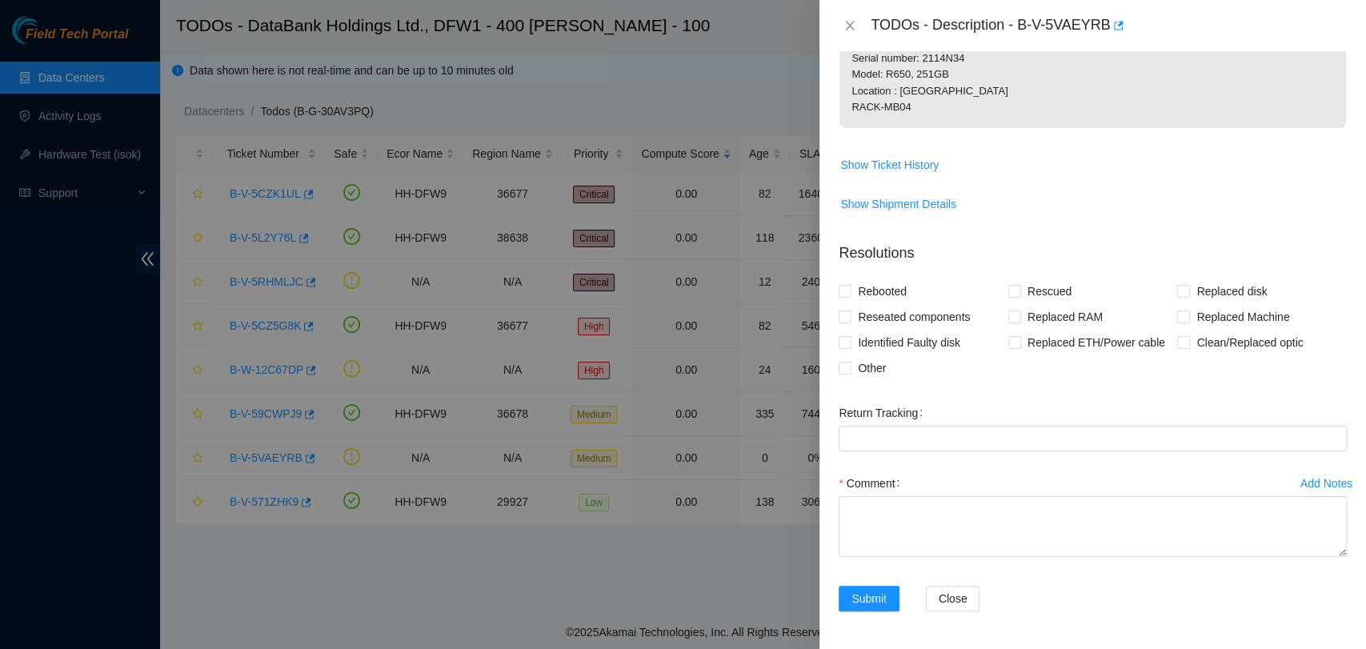
scroll to position [115, 0]
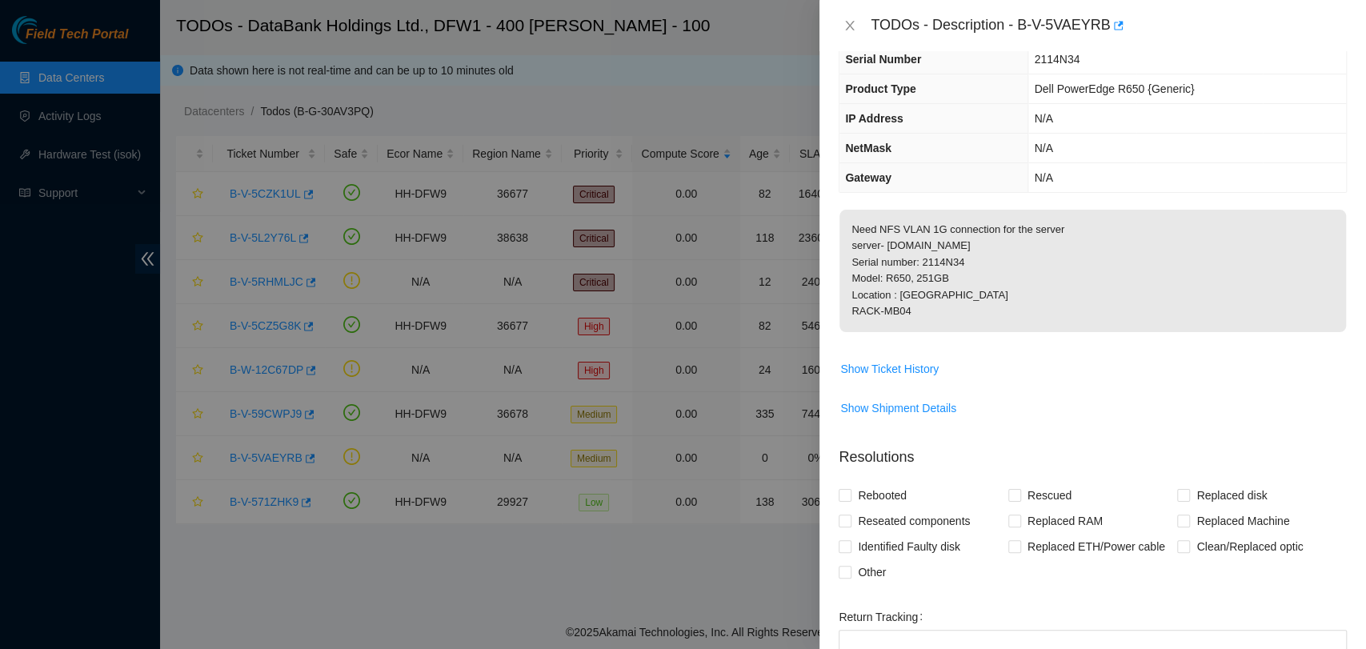
click at [1075, 270] on p "Need NFS VLAN 1G connection for the server server- prod-perf-app33.dfw02.corp.a…" at bounding box center [1092, 271] width 507 height 122
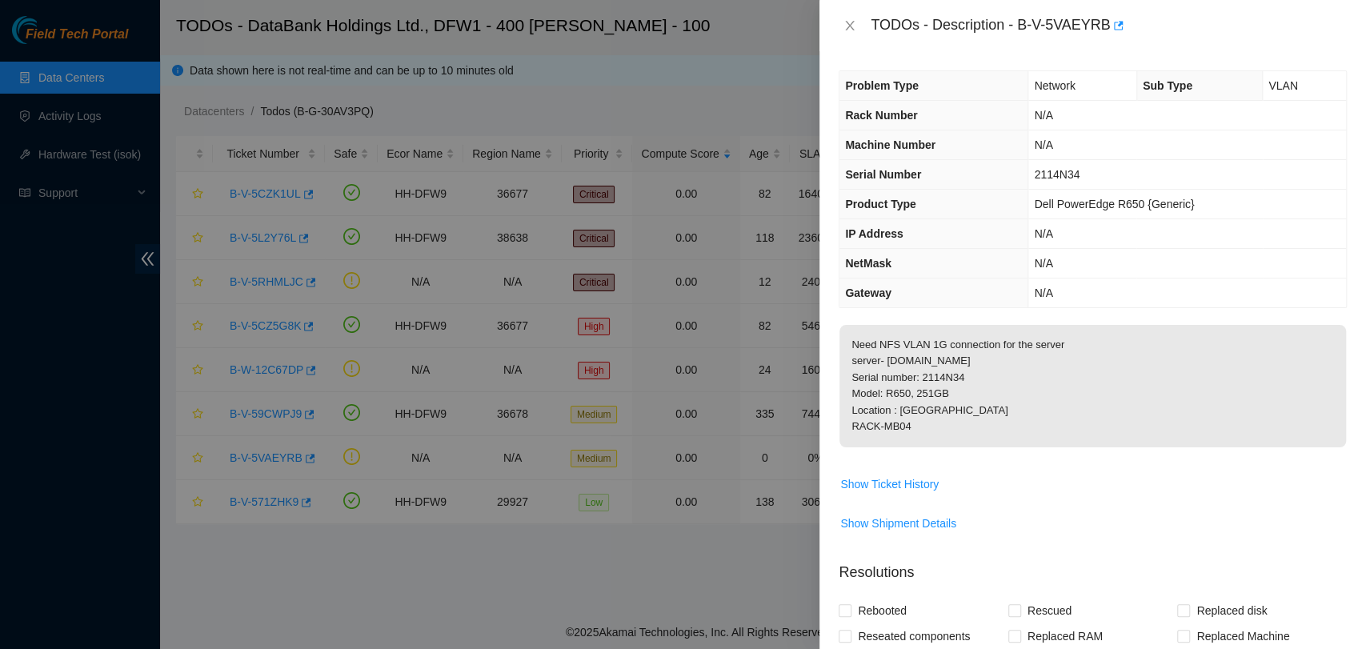
click at [945, 379] on p "Need NFS VLAN 1G connection for the server server- prod-perf-app33.dfw02.corp.a…" at bounding box center [1092, 386] width 507 height 122
copy p "2114N34"
click at [1112, 418] on p "Need NFS VLAN 1G connection for the server server- prod-perf-app33.dfw02.corp.a…" at bounding box center [1092, 386] width 507 height 122
click at [1103, 419] on p "Need NFS VLAN 1G connection for the server server- prod-perf-app33.dfw02.corp.a…" at bounding box center [1092, 386] width 507 height 122
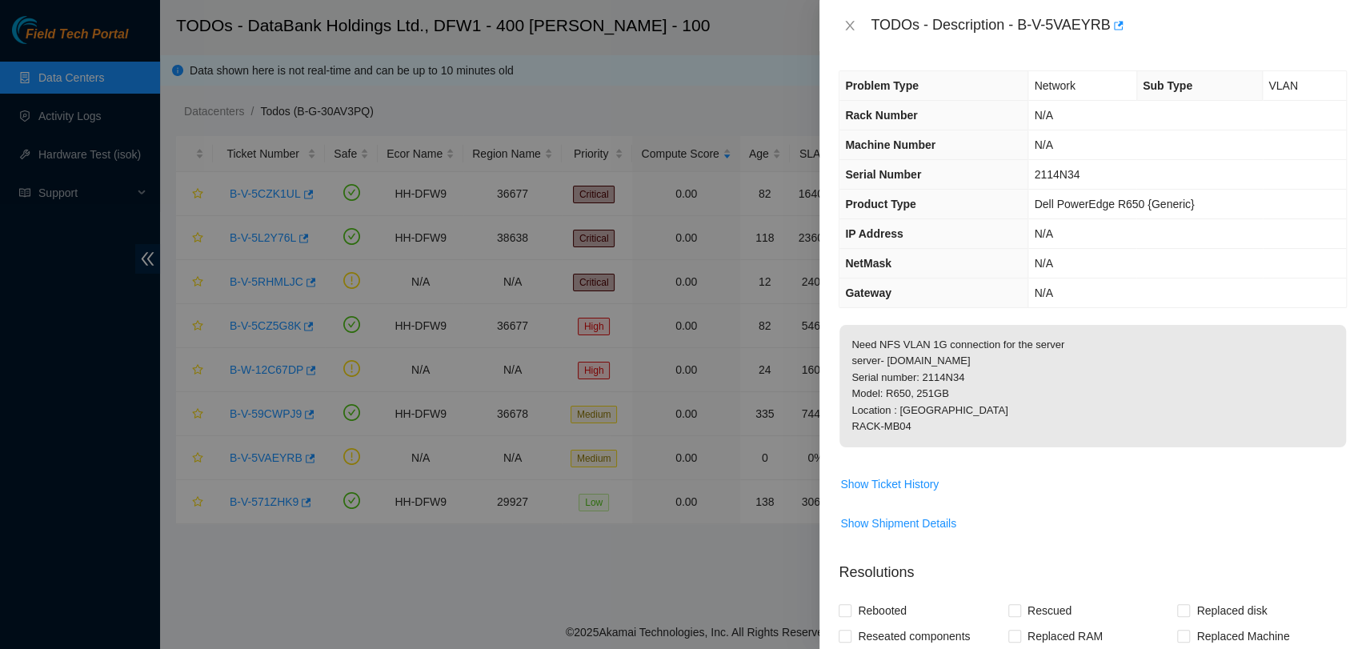
scroll to position [319, 0]
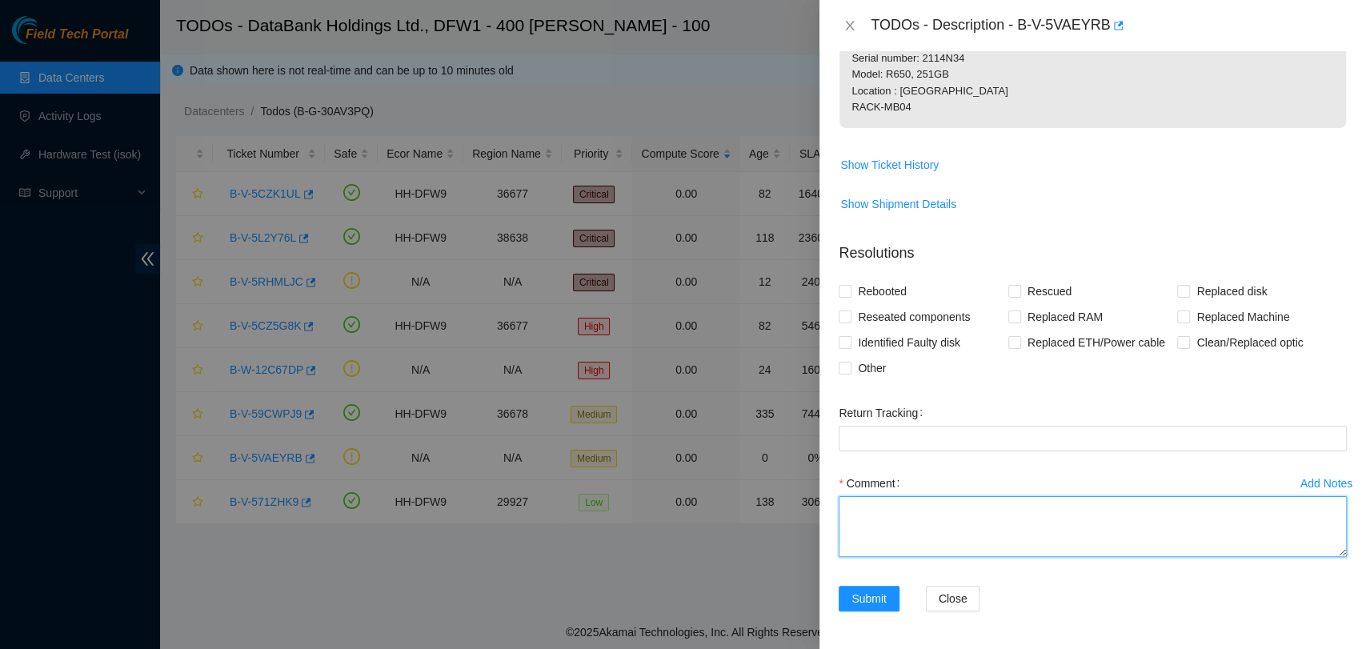
click at [1031, 533] on textarea "Comment" at bounding box center [1093, 526] width 508 height 61
paste textarea "2114N34 MB04 27U EM1- SWA port 33 EM2- SWB port 69 NFS- SWB port 71 P1- SWA por…"
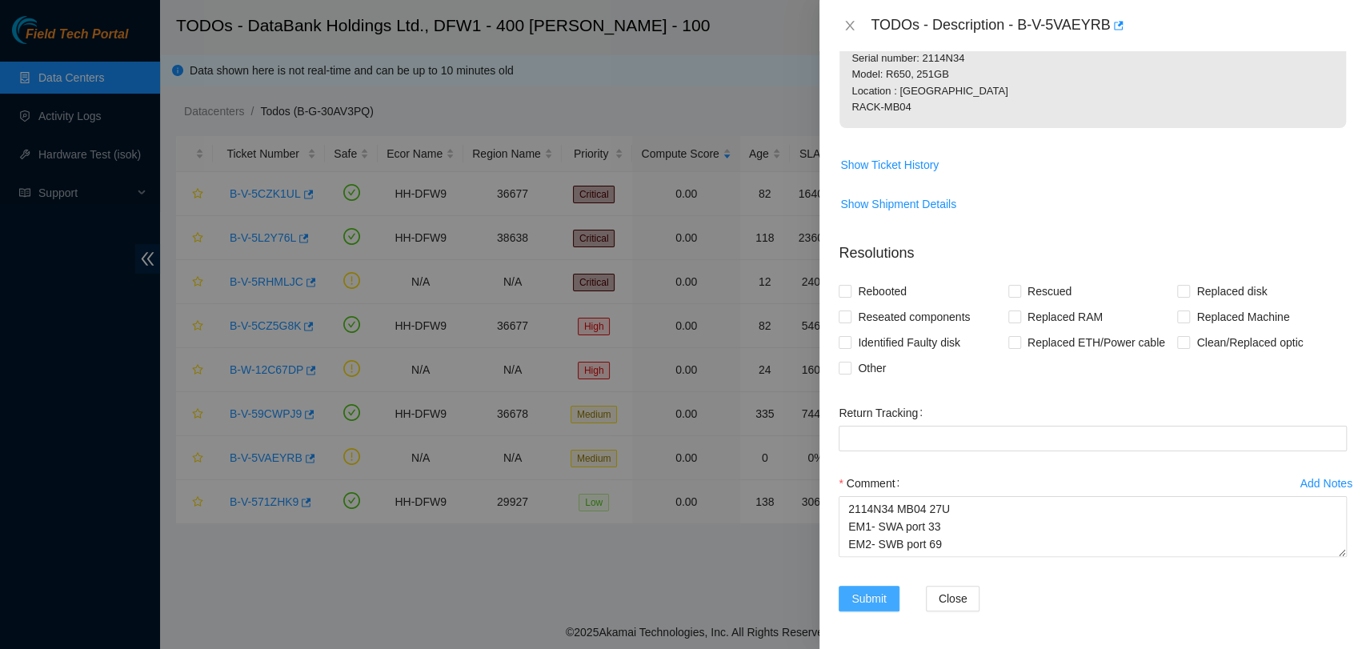
click at [877, 608] on button "Submit" at bounding box center [869, 599] width 61 height 26
type textarea "2114N34 MB04 27U EM1- SWA port 33 EM2- SWB port 69 NFS- SWB port 71 P1- SWA por…"
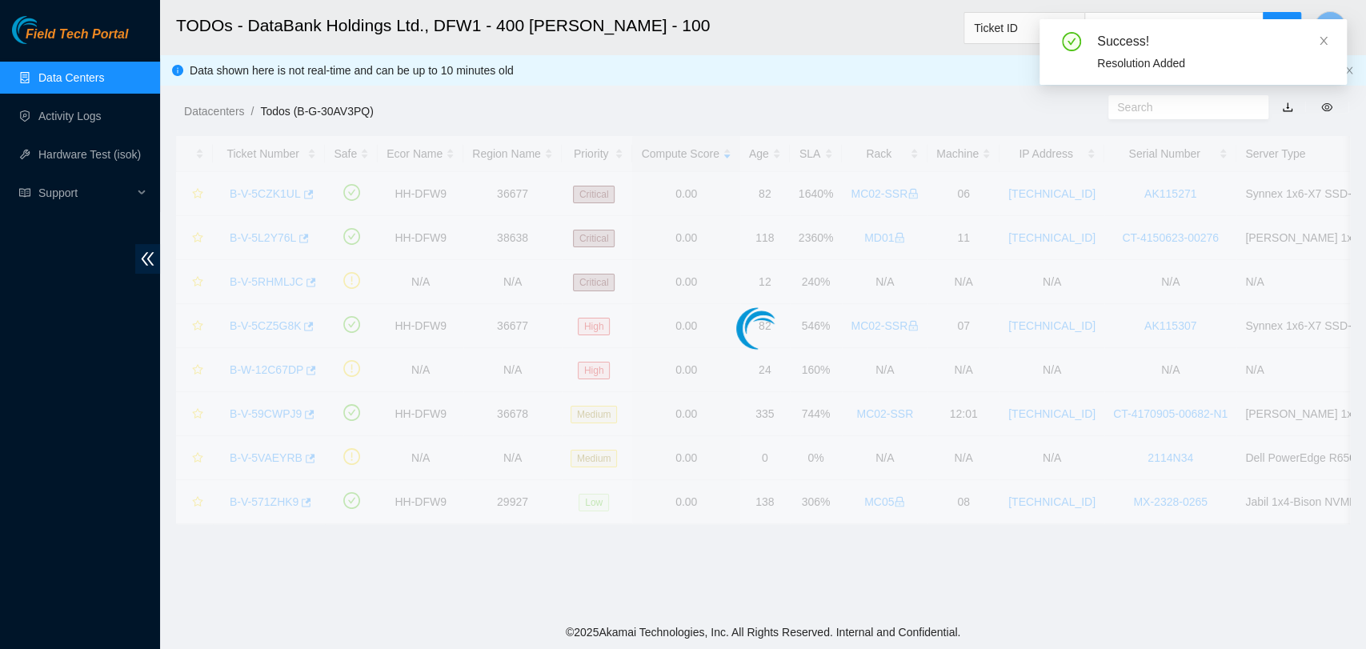
scroll to position [262, 0]
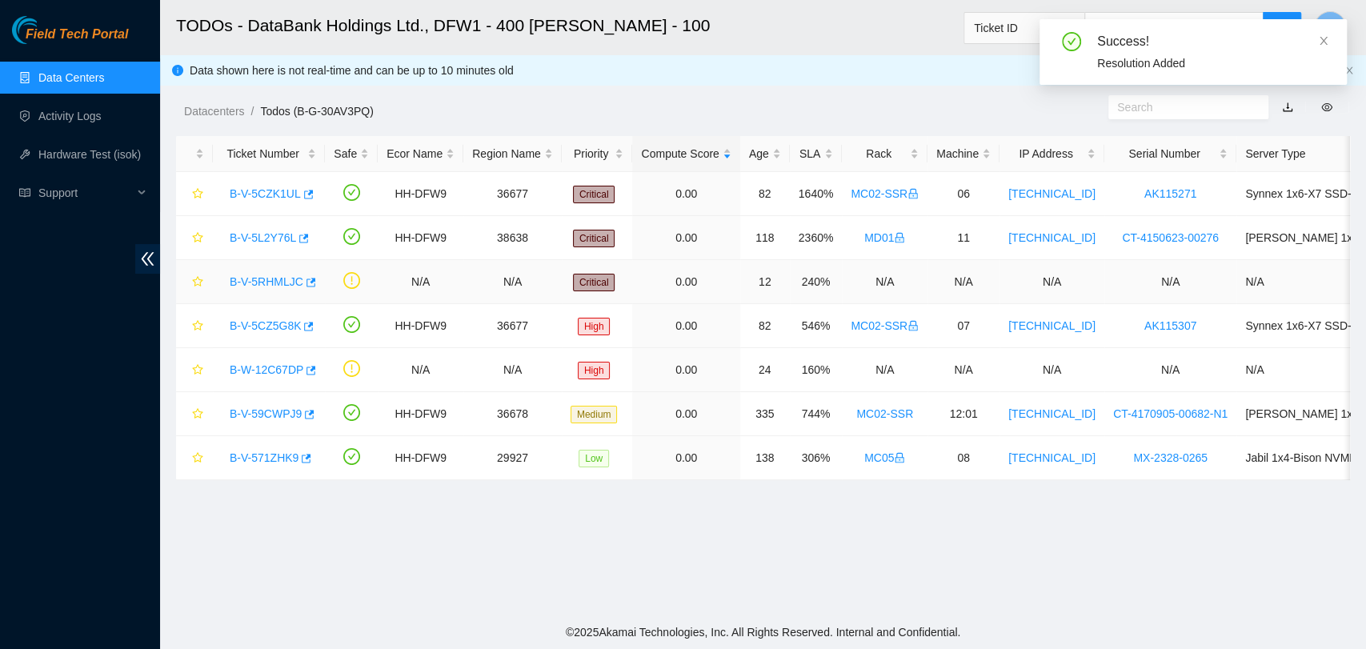
click at [266, 278] on link "B-V-5RHMLJC" at bounding box center [267, 281] width 74 height 13
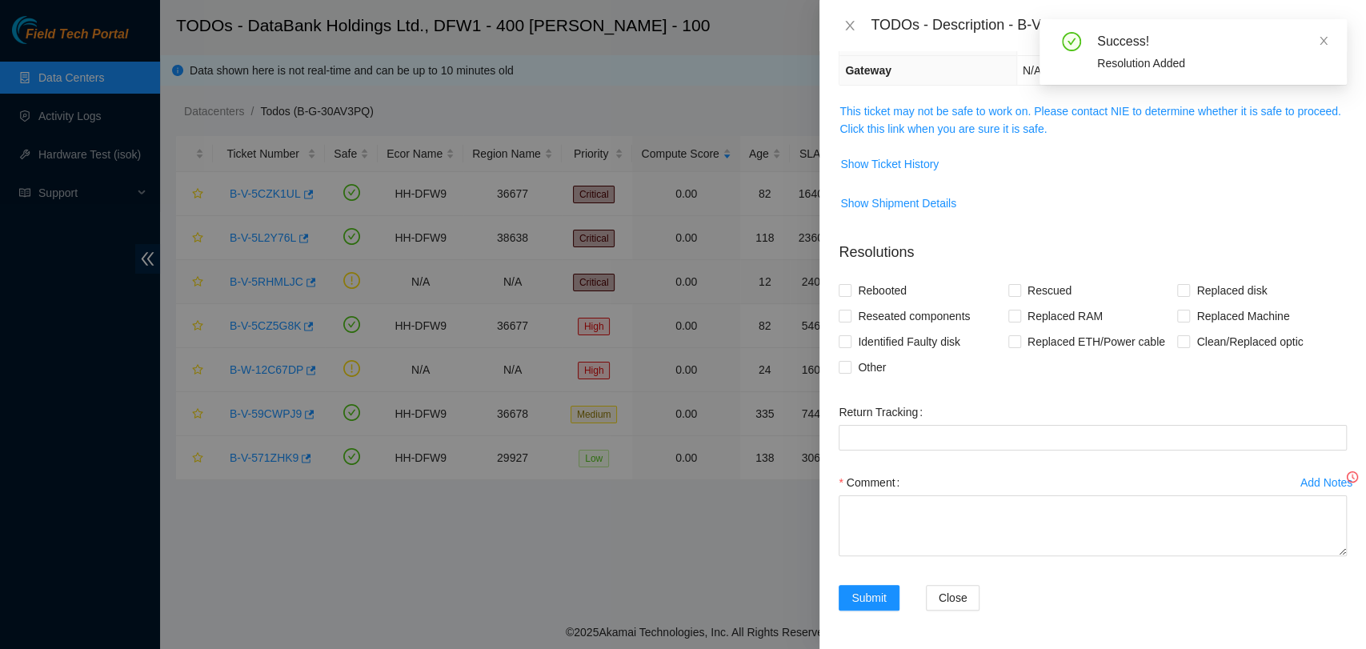
scroll to position [192, 0]
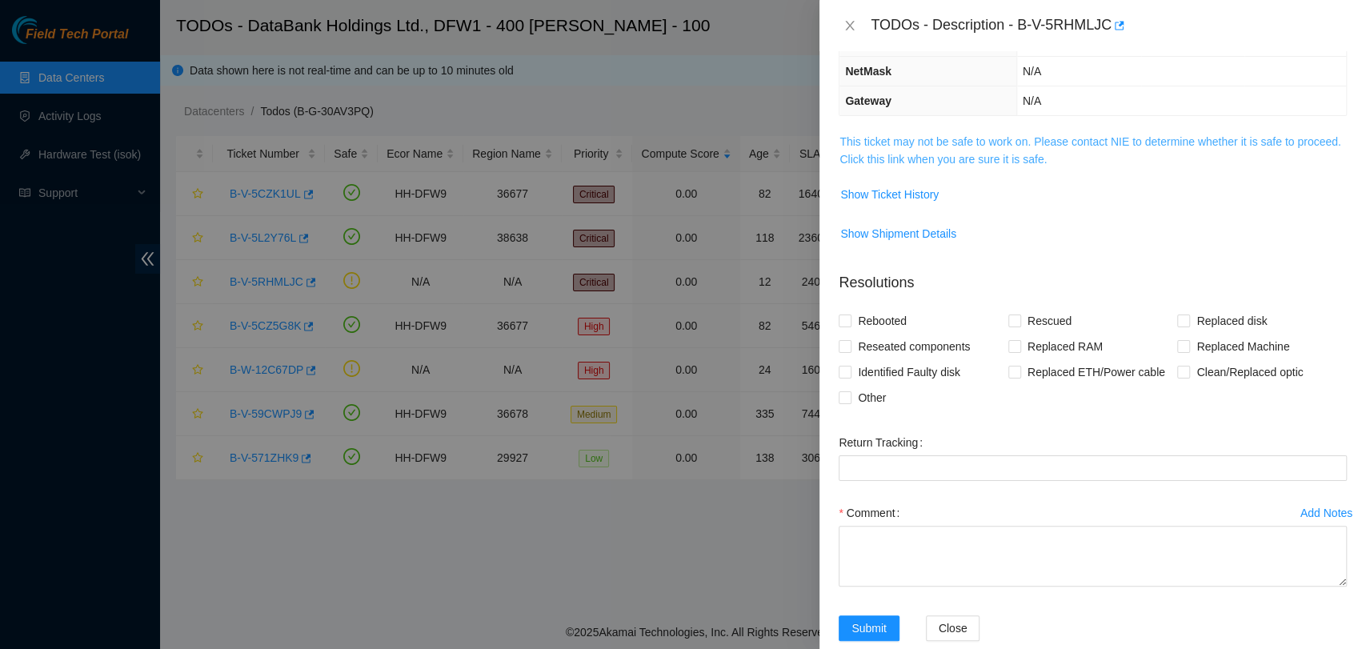
click at [1051, 154] on link "This ticket may not be safe to work on. Please contact NIE to determine whether…" at bounding box center [1089, 150] width 501 height 30
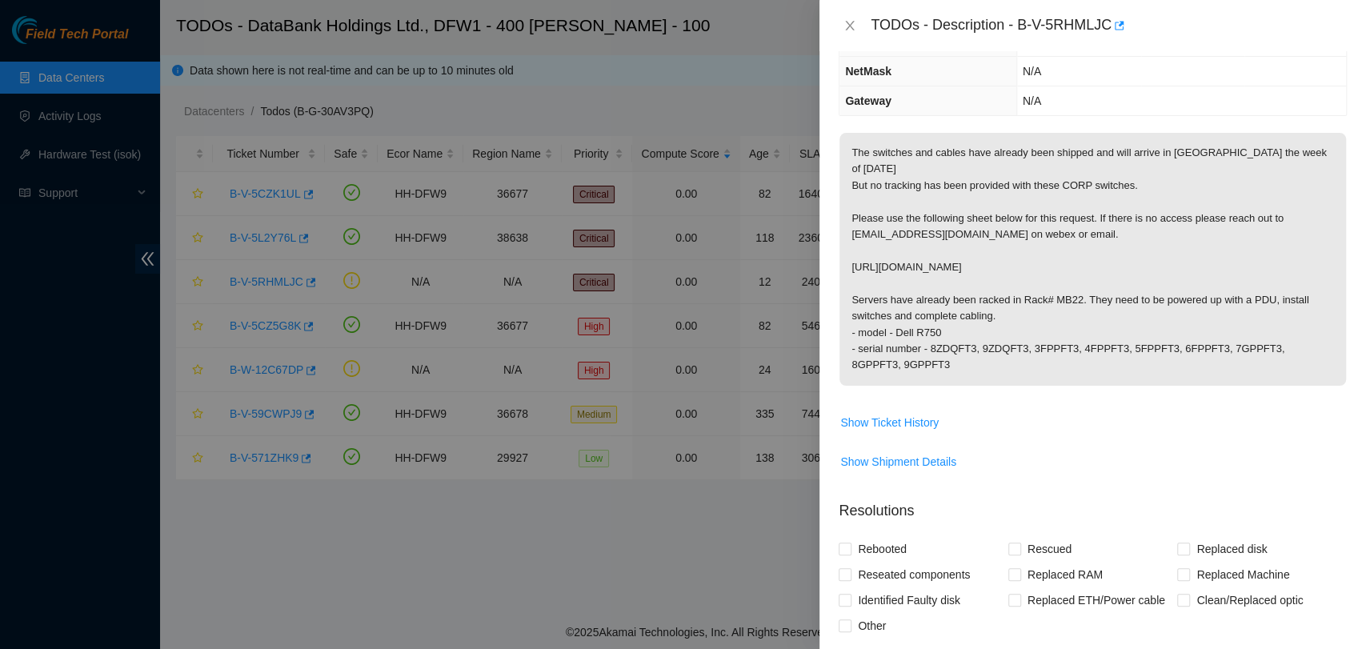
scroll to position [0, 0]
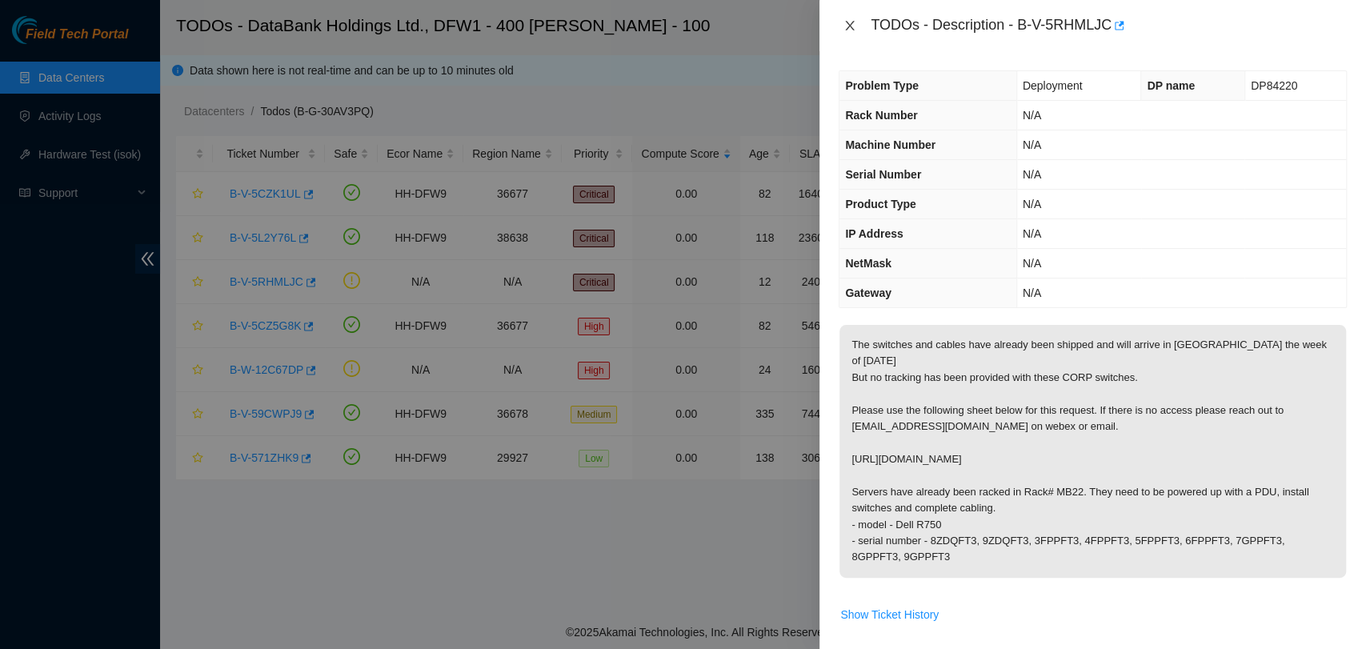
click at [843, 29] on icon "close" at bounding box center [849, 25] width 13 height 13
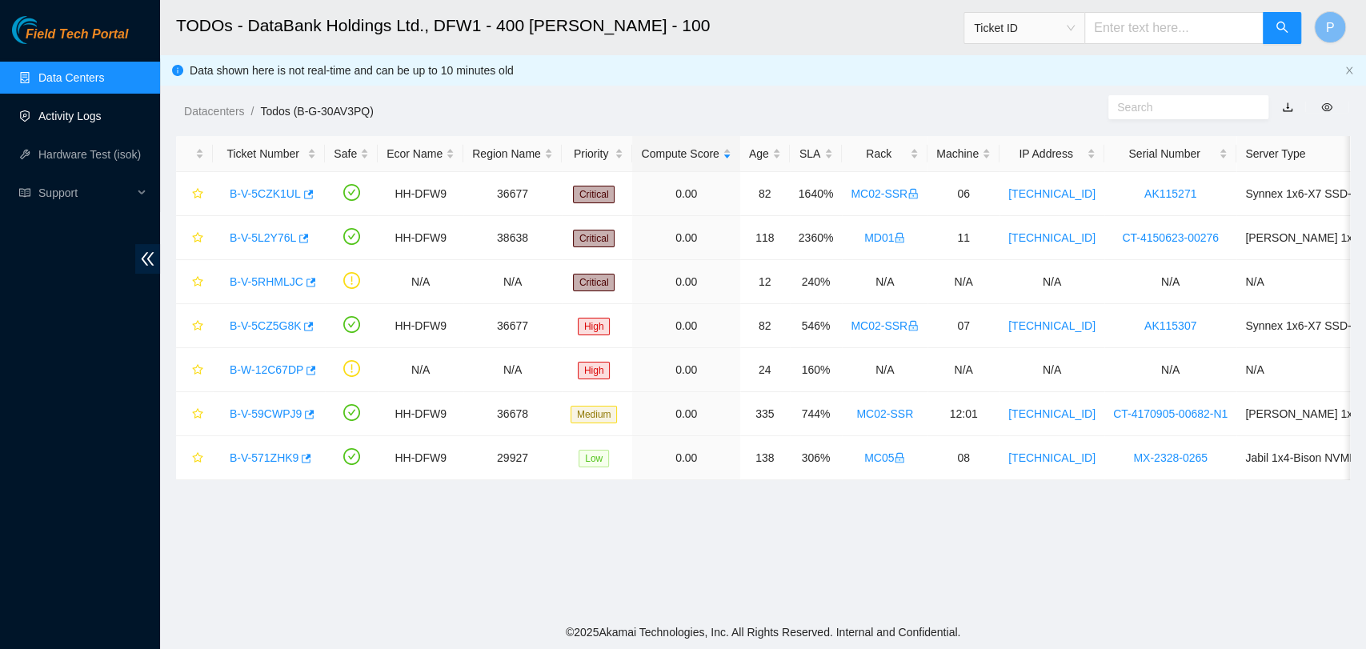
click at [66, 118] on link "Activity Logs" at bounding box center [69, 116] width 63 height 13
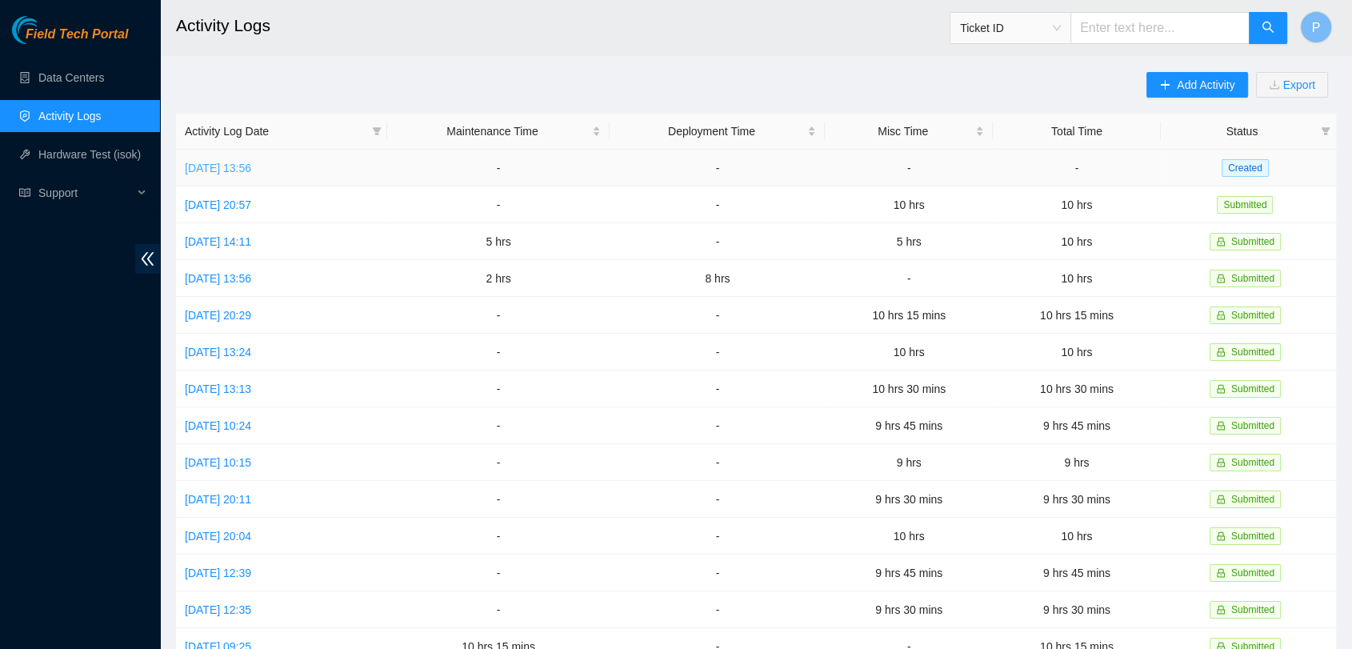
click at [251, 162] on link "Tue, 16 Sep 2025 13:56" at bounding box center [218, 168] width 66 height 13
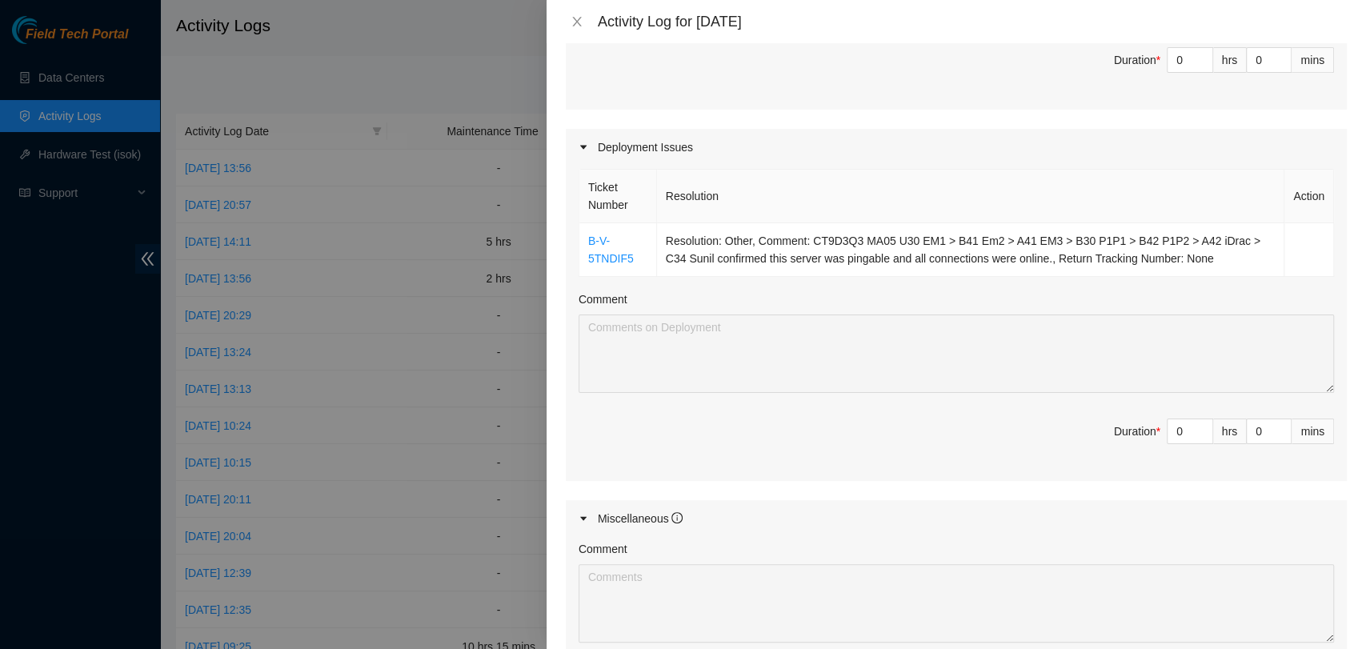
scroll to position [497, 0]
click at [583, 27] on icon "close" at bounding box center [577, 21] width 13 height 13
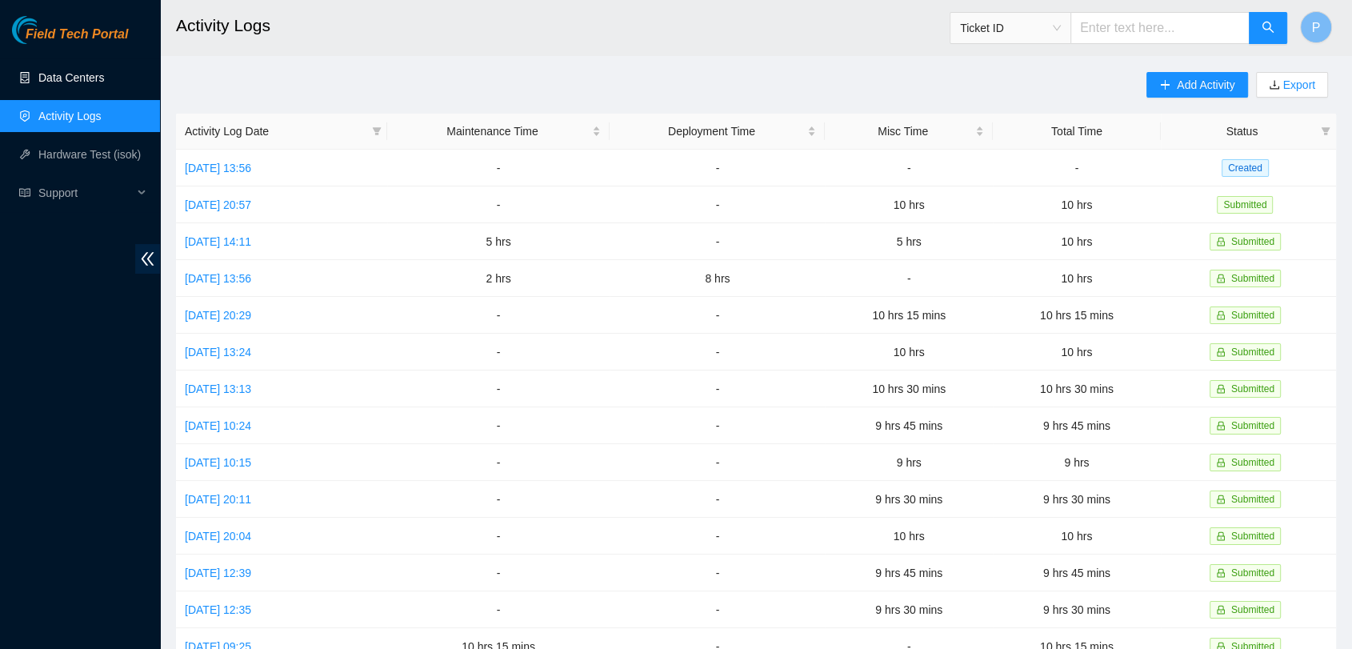
click at [104, 74] on link "Data Centers" at bounding box center [71, 77] width 66 height 13
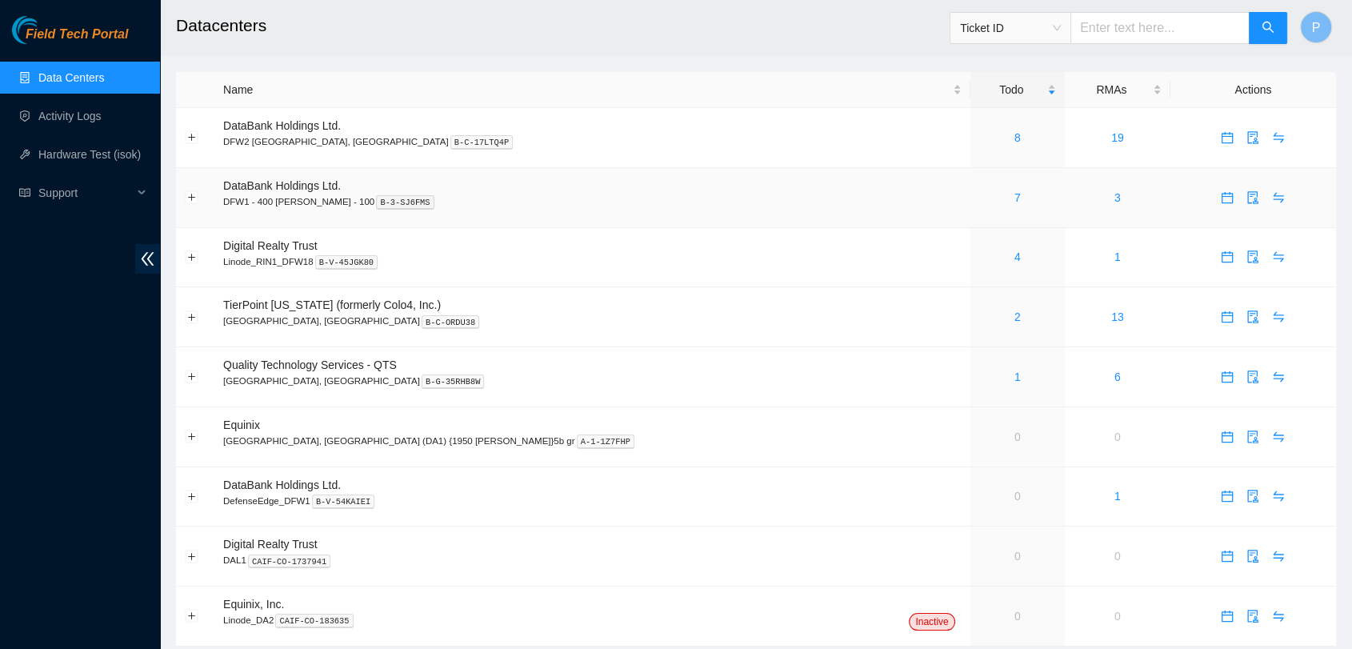
click at [979, 200] on div "7" at bounding box center [1017, 198] width 77 height 18
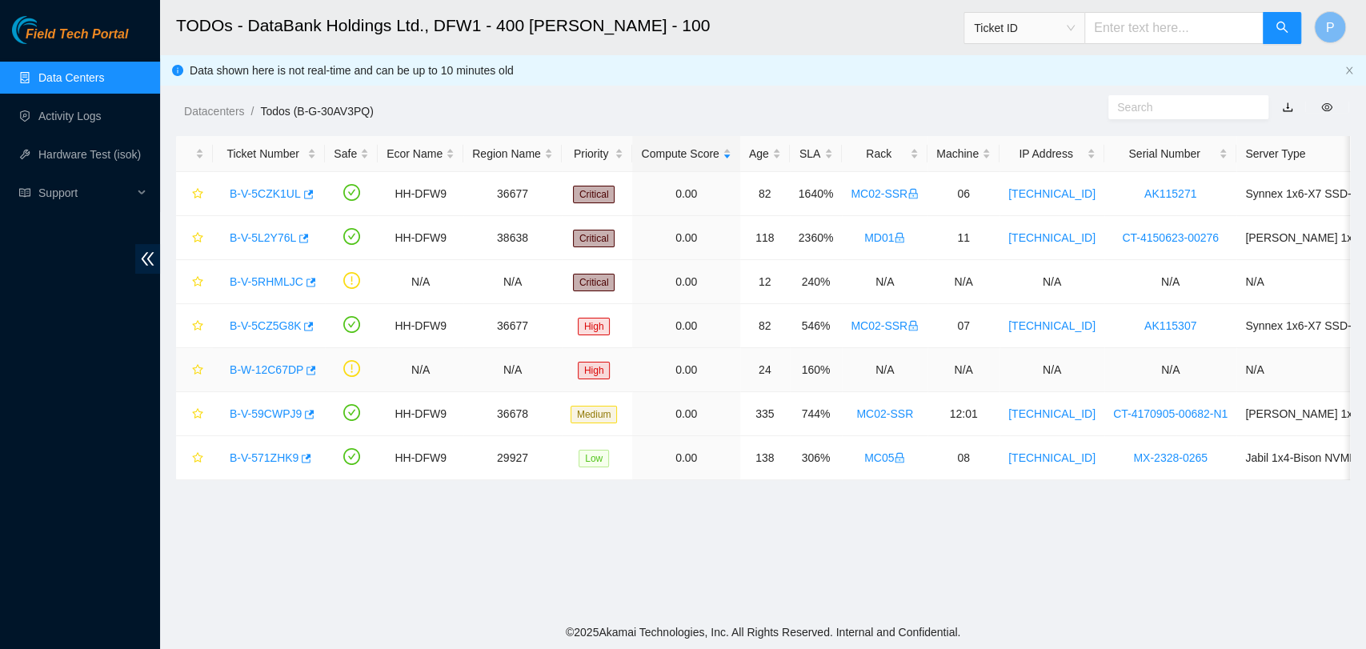
click at [269, 363] on link "B-W-12C67DP" at bounding box center [267, 369] width 74 height 13
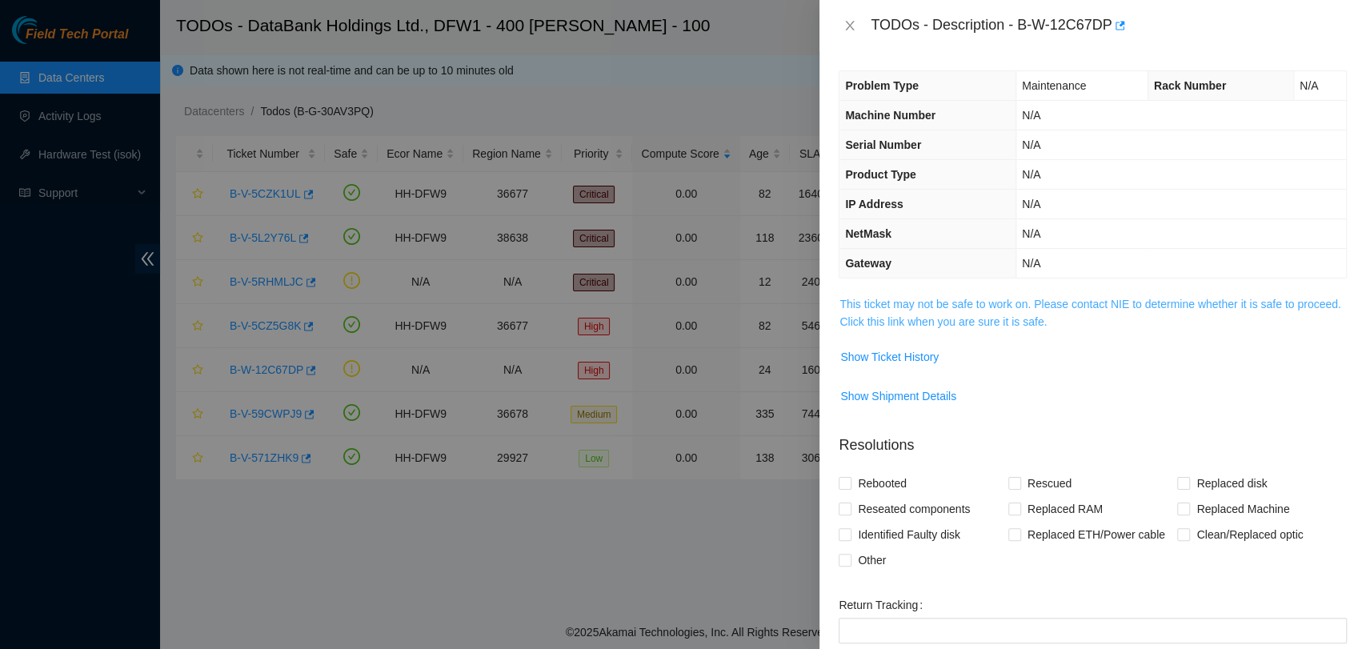
click at [1078, 298] on link "This ticket may not be safe to work on. Please contact NIE to determine whether…" at bounding box center [1089, 313] width 501 height 30
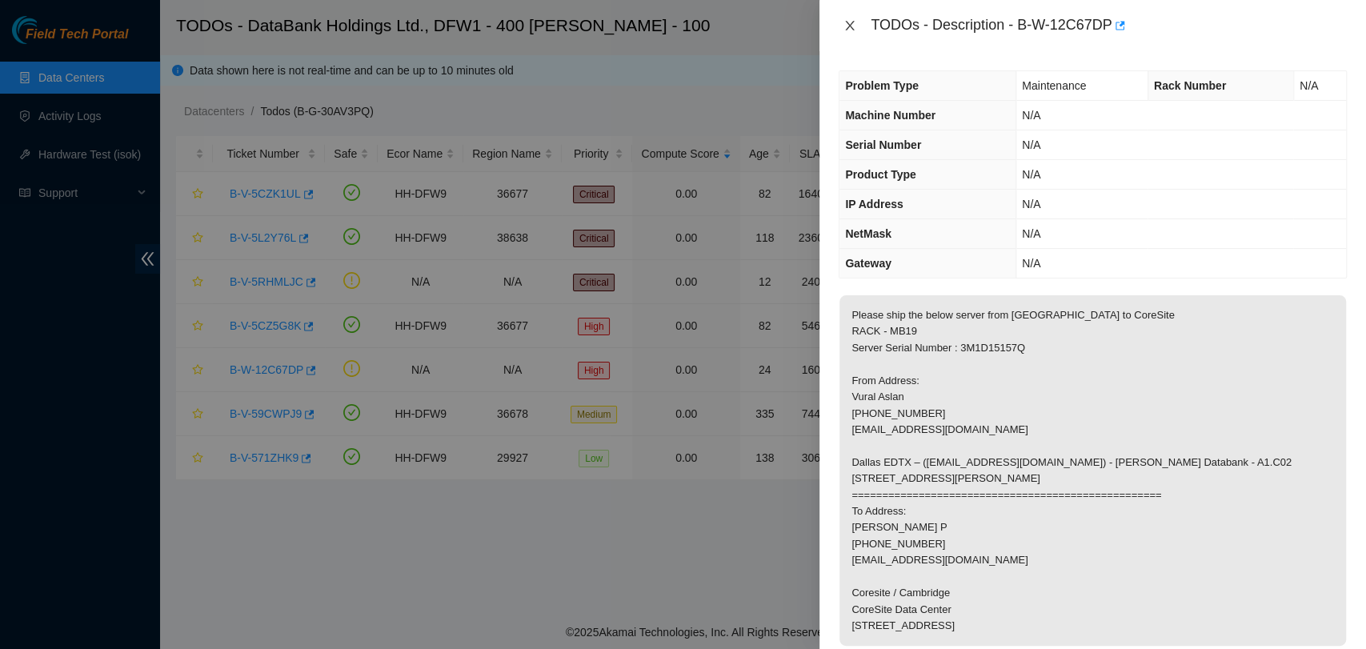
click at [849, 27] on icon "close" at bounding box center [850, 26] width 9 height 10
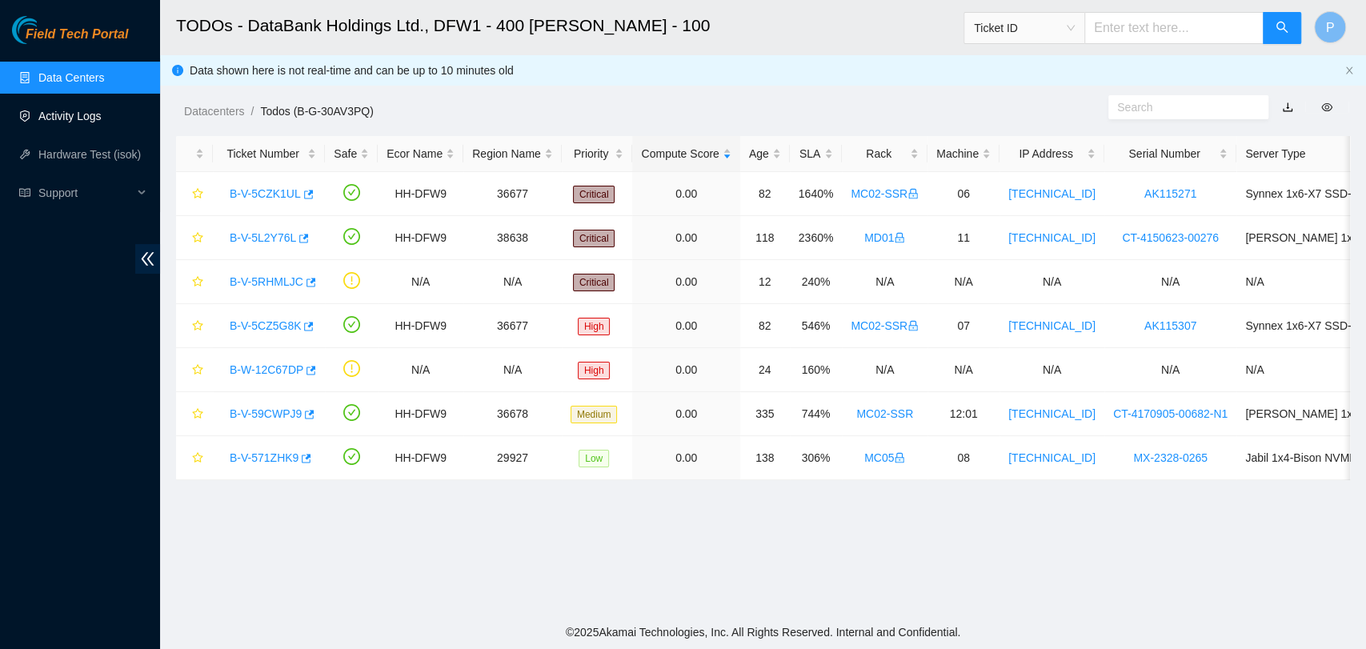
click at [102, 120] on link "Activity Logs" at bounding box center [69, 116] width 63 height 13
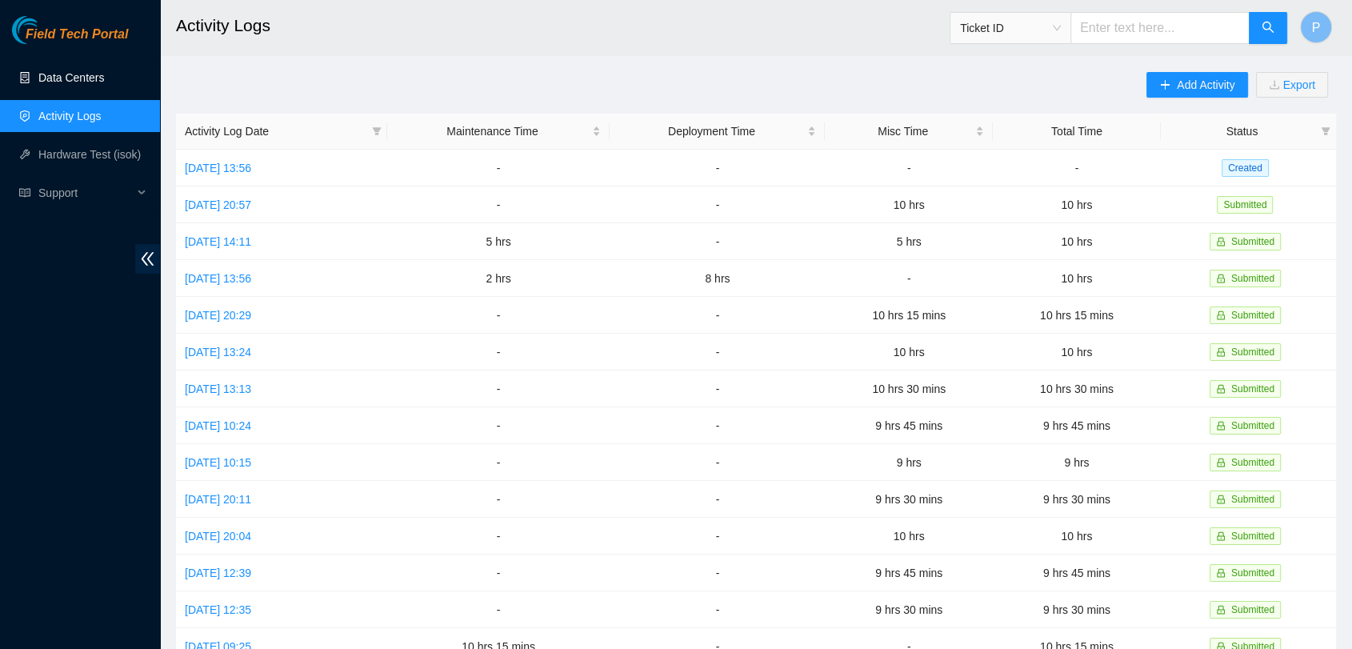
click at [104, 84] on link "Data Centers" at bounding box center [71, 77] width 66 height 13
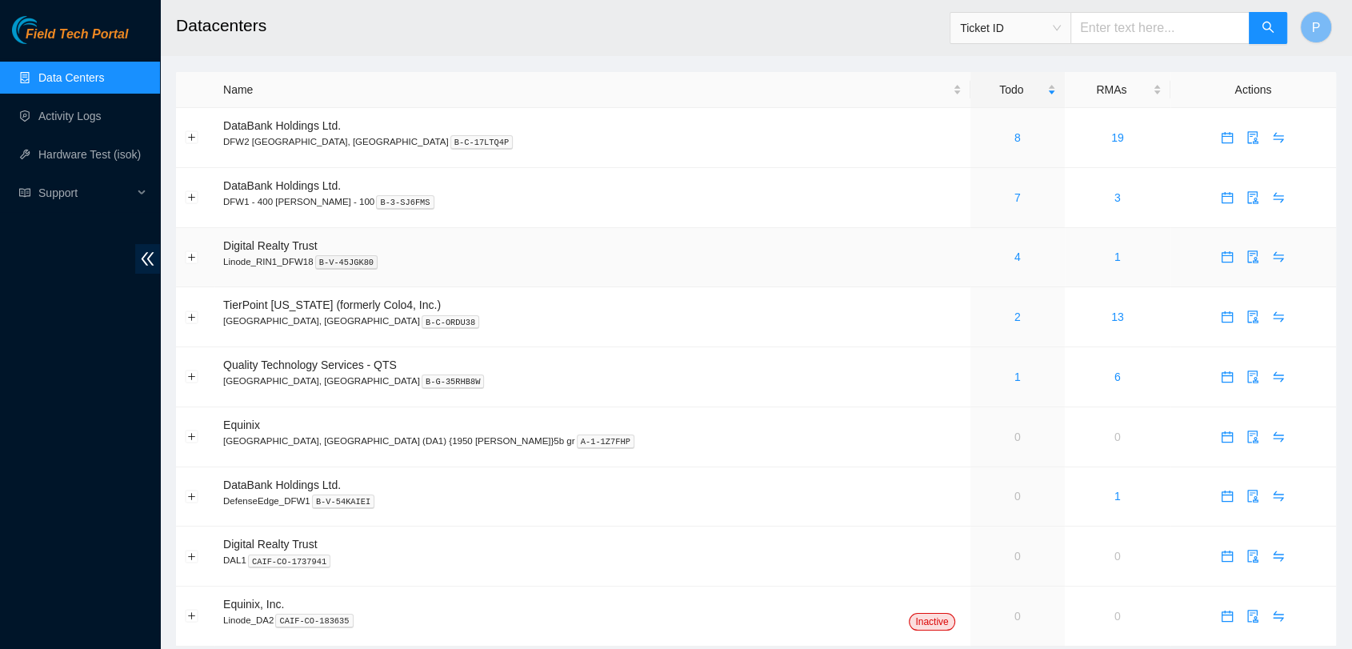
click at [979, 264] on div "4" at bounding box center [1017, 257] width 77 height 18
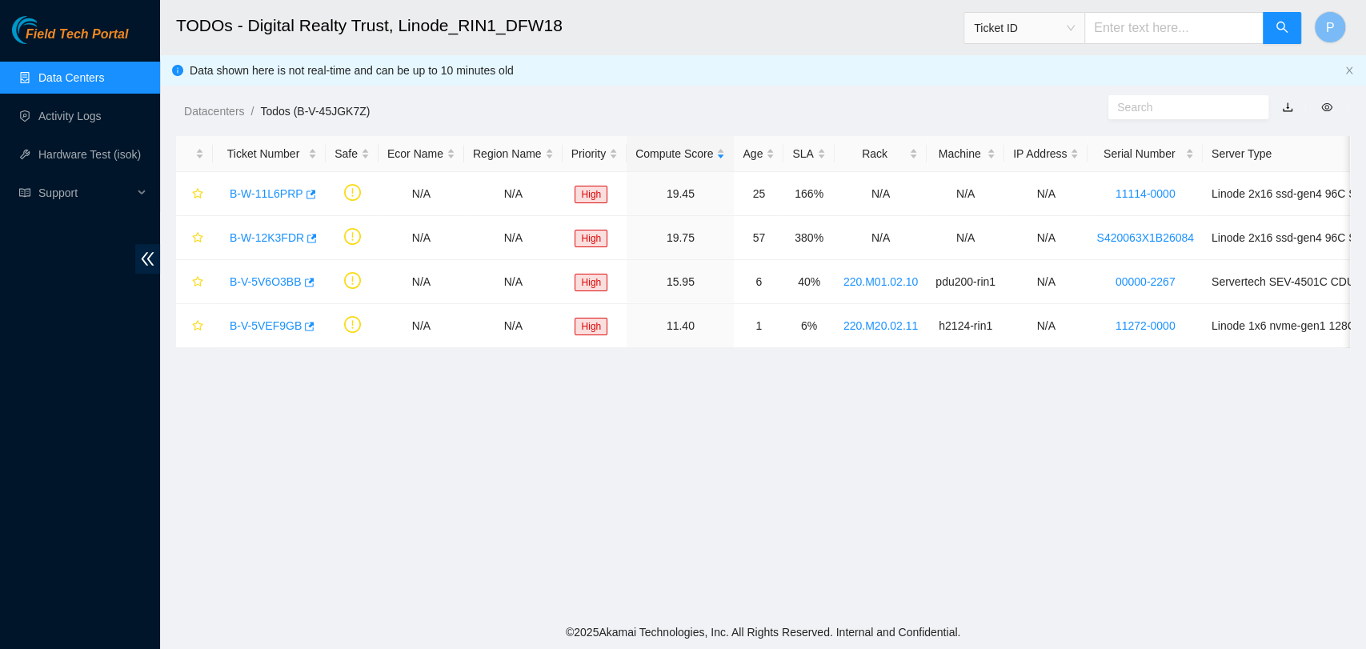
click at [94, 75] on link "Data Centers" at bounding box center [71, 77] width 66 height 13
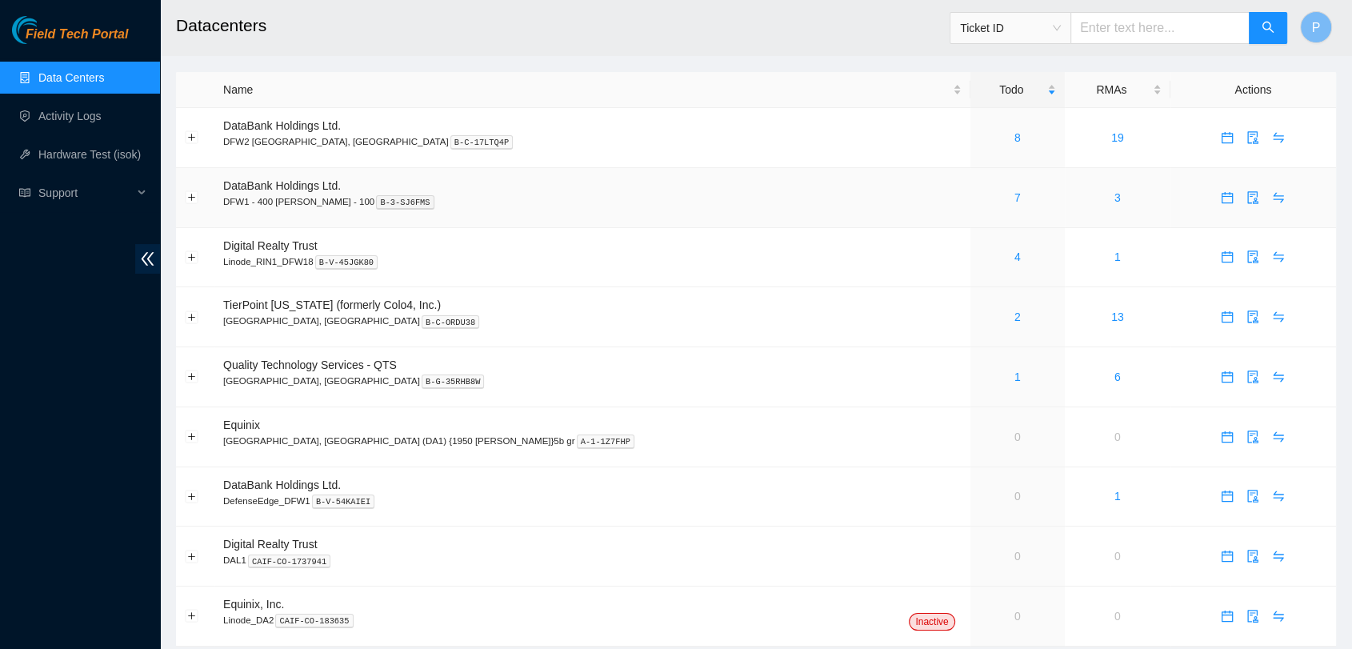
click at [979, 202] on div "7" at bounding box center [1017, 198] width 77 height 18
